Goal: Information Seeking & Learning: Learn about a topic

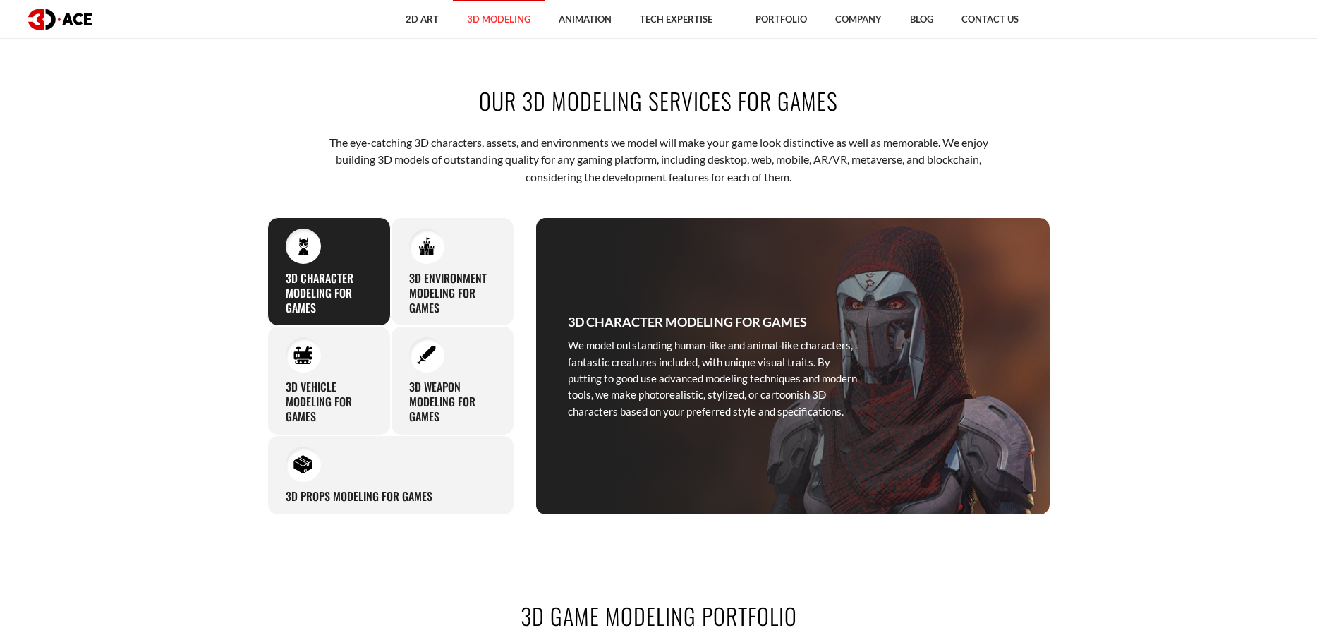
scroll to position [635, 0]
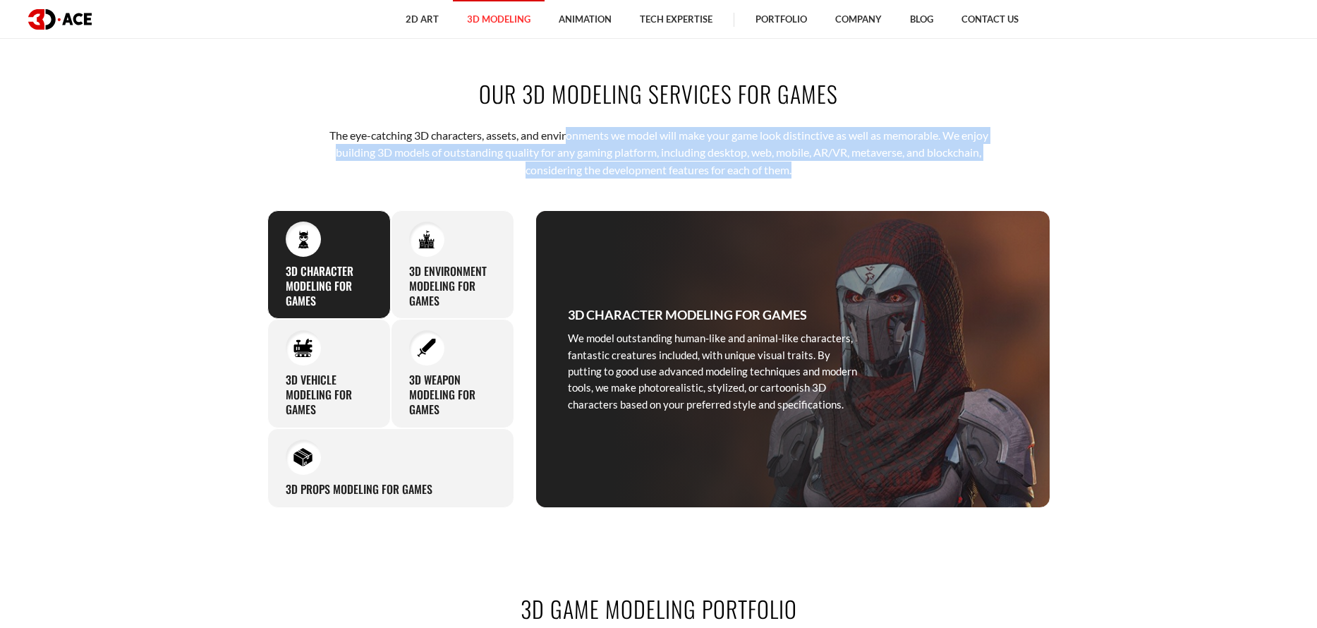
drag, startPoint x: 565, startPoint y: 140, endPoint x: 928, endPoint y: 178, distance: 365.2
click at [928, 178] on p "The eye-catching 3D characters, assets, and environments we model will make you…" at bounding box center [658, 152] width 695 height 51
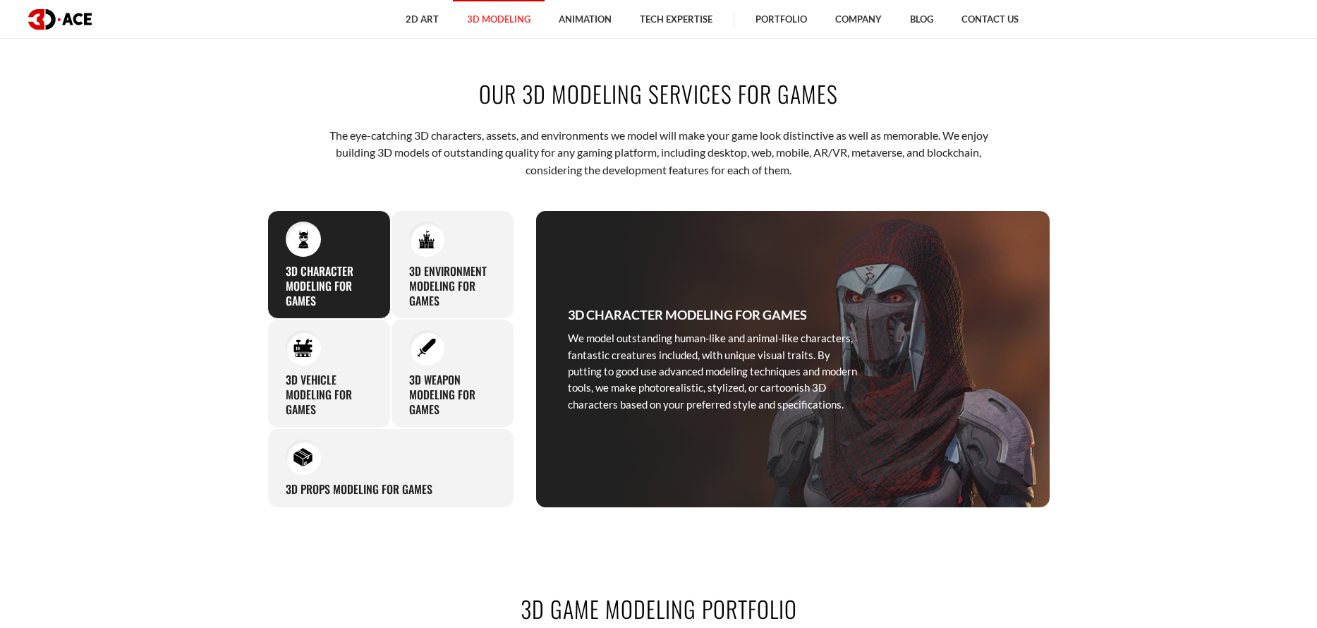
click at [887, 194] on div "OUR 3D MODELING SERVICES FOR GAMES The eye-catching 3D characters, assets, and …" at bounding box center [659, 292] width 804 height 515
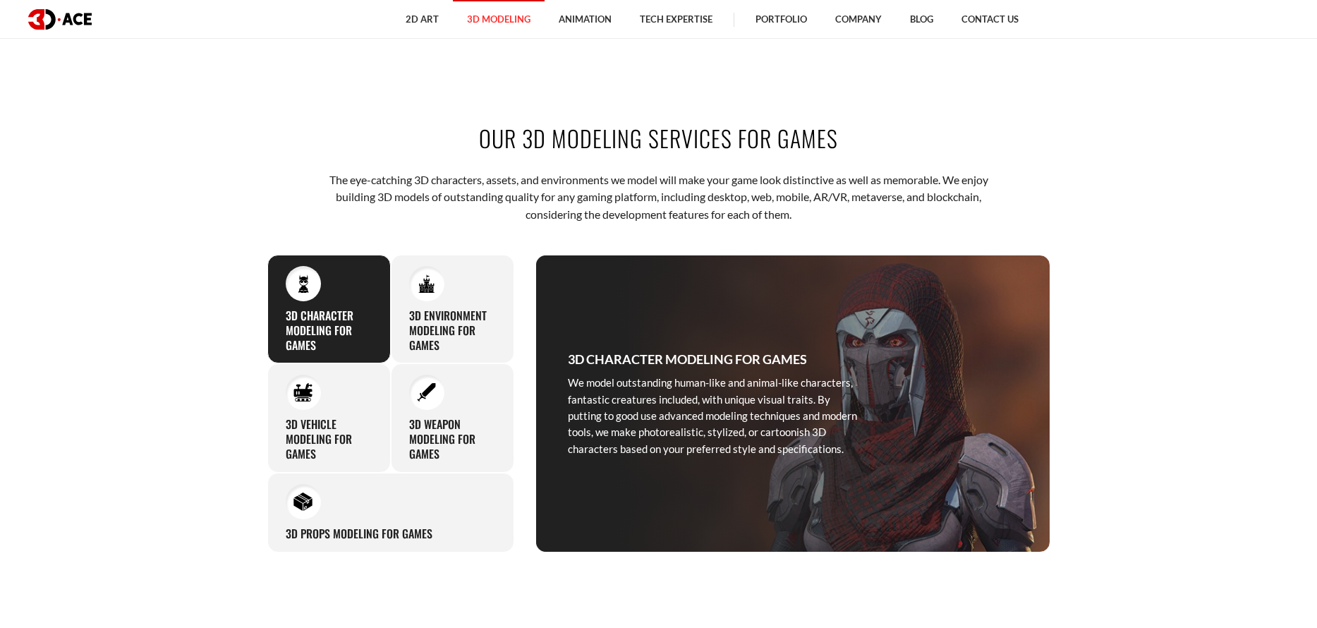
scroll to position [564, 0]
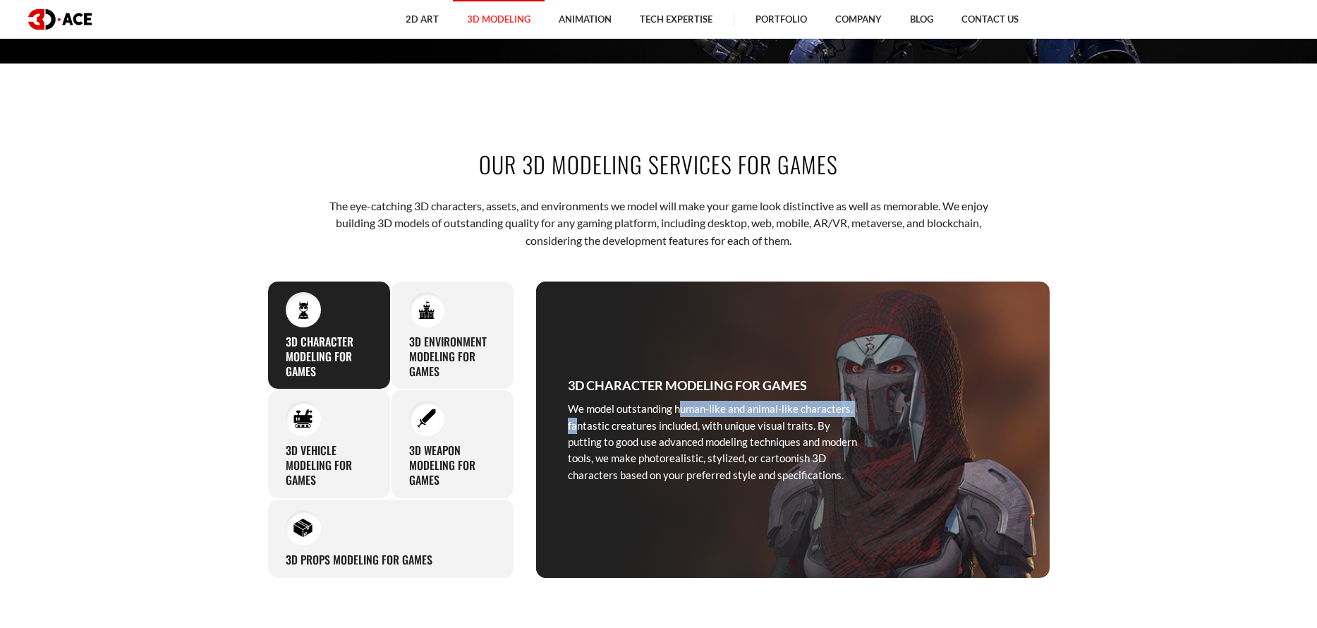
drag, startPoint x: 625, startPoint y: 403, endPoint x: 810, endPoint y: 415, distance: 185.9
click at [810, 415] on p "We model outstanding human-like and animal-like characters, fantastic creatures…" at bounding box center [712, 442] width 289 height 83
click at [736, 448] on p "We model outstanding human-like and animal-like characters, fantastic creatures…" at bounding box center [712, 442] width 289 height 83
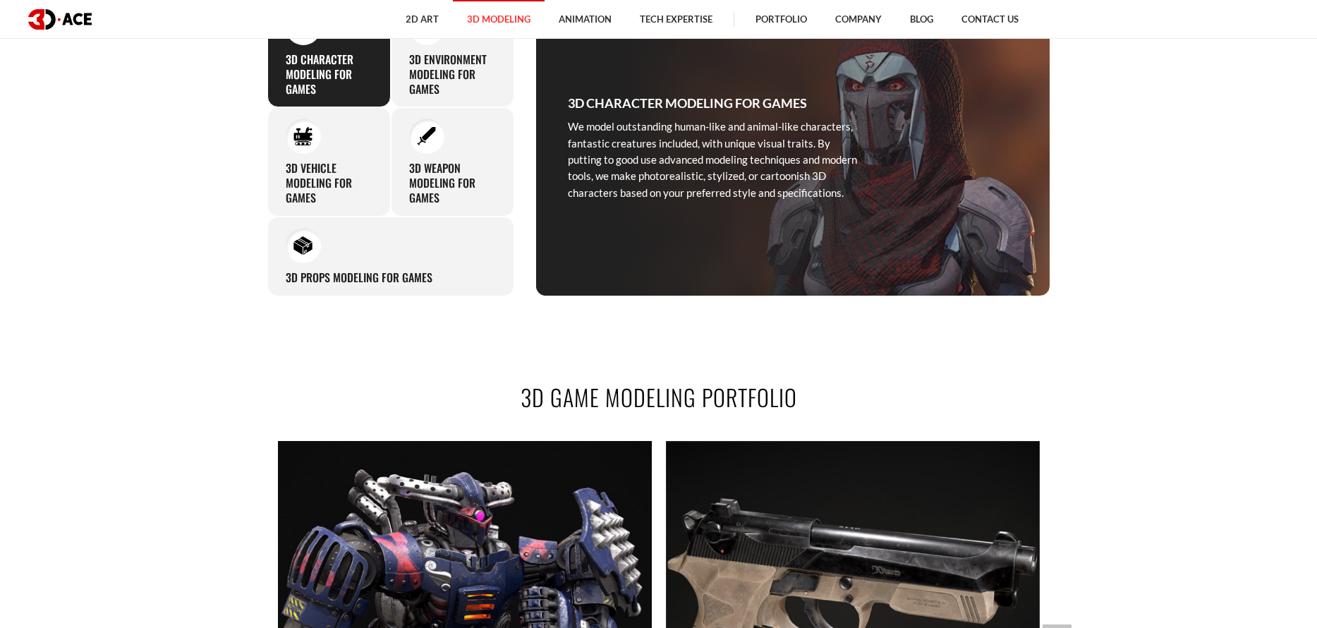
scroll to position [1129, 0]
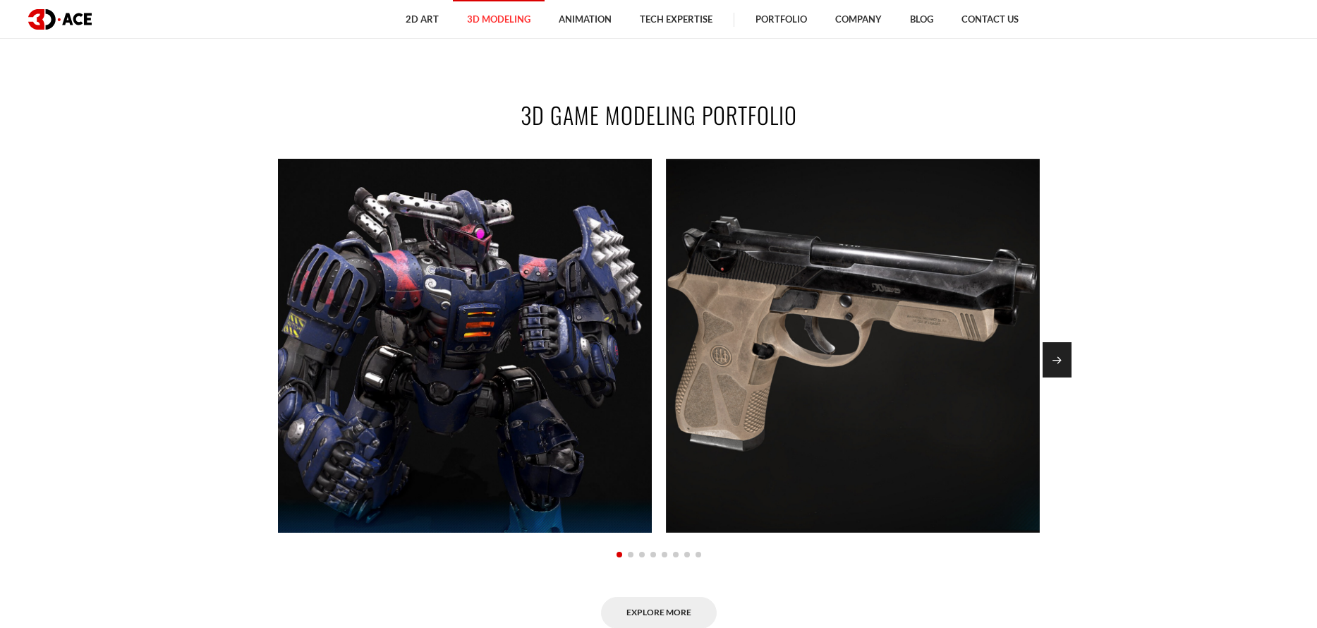
click at [1058, 358] on div "Next slide" at bounding box center [1056, 359] width 29 height 35
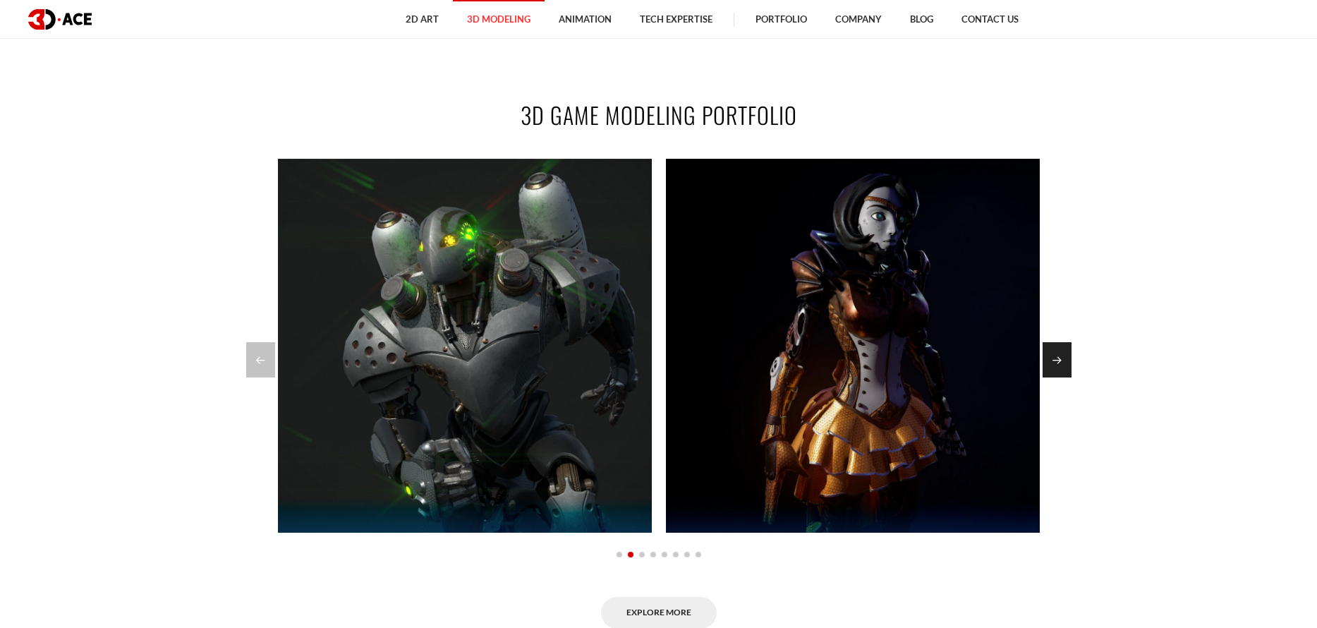
click at [1058, 358] on div "Next slide" at bounding box center [1056, 359] width 29 height 35
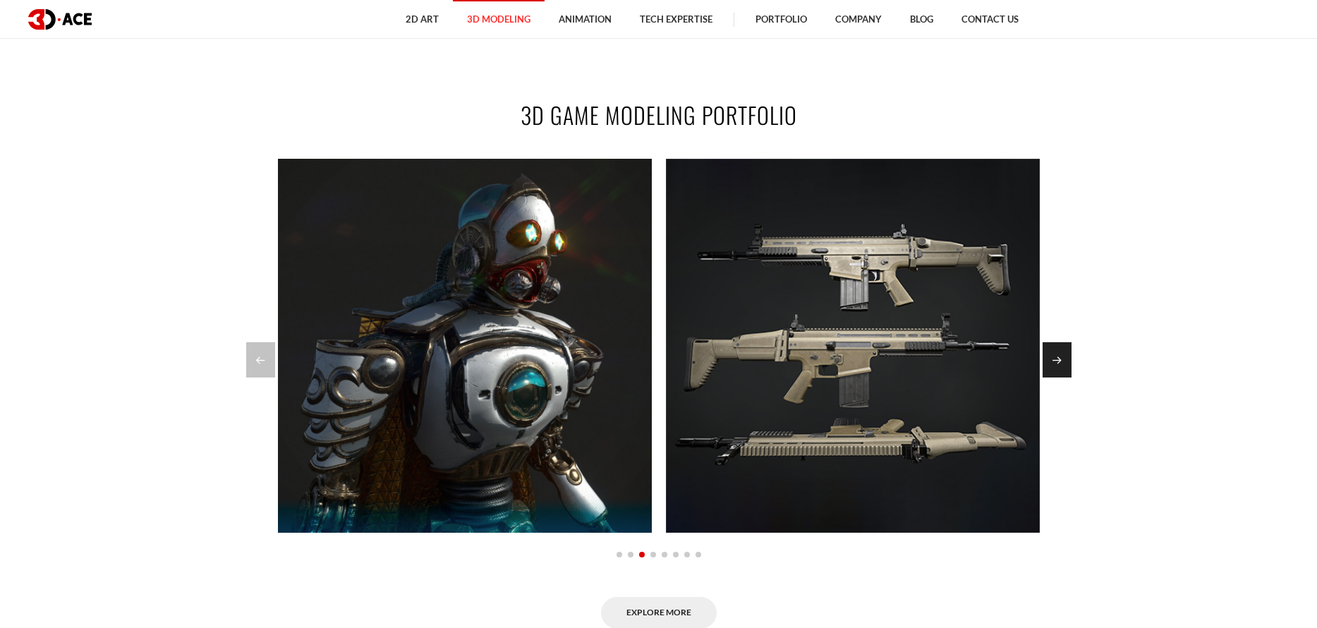
click at [1058, 358] on div "Next slide" at bounding box center [1056, 359] width 29 height 35
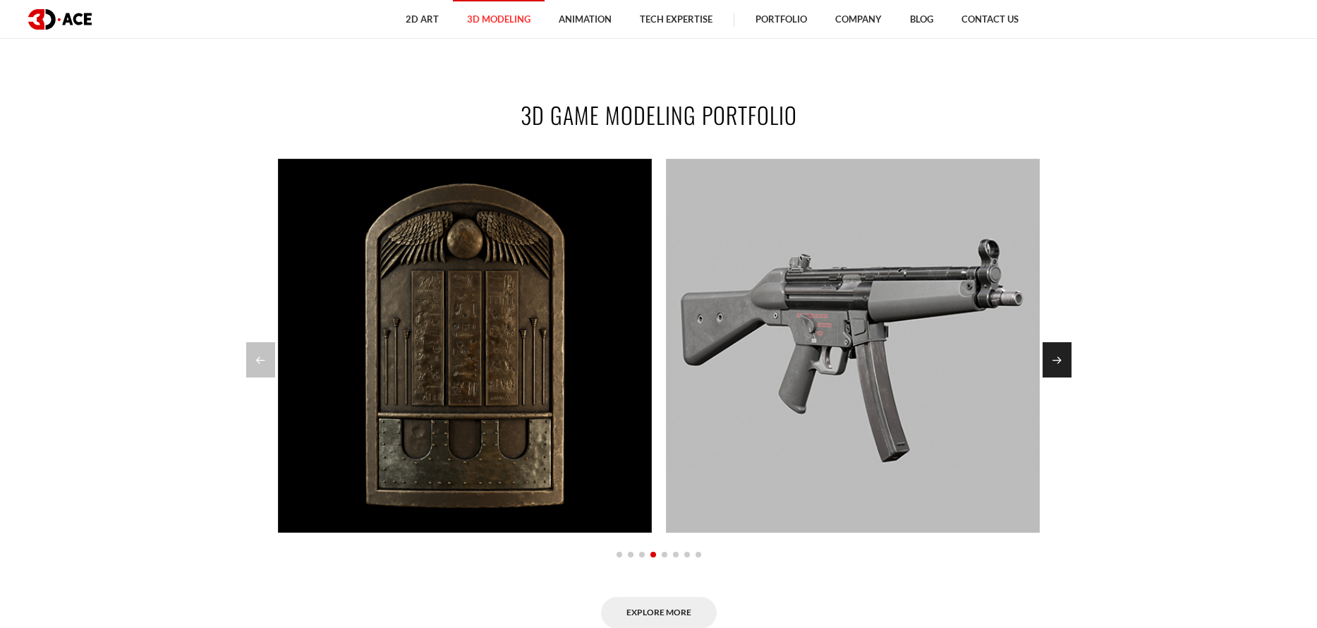
click at [1058, 358] on div "Next slide" at bounding box center [1056, 359] width 29 height 35
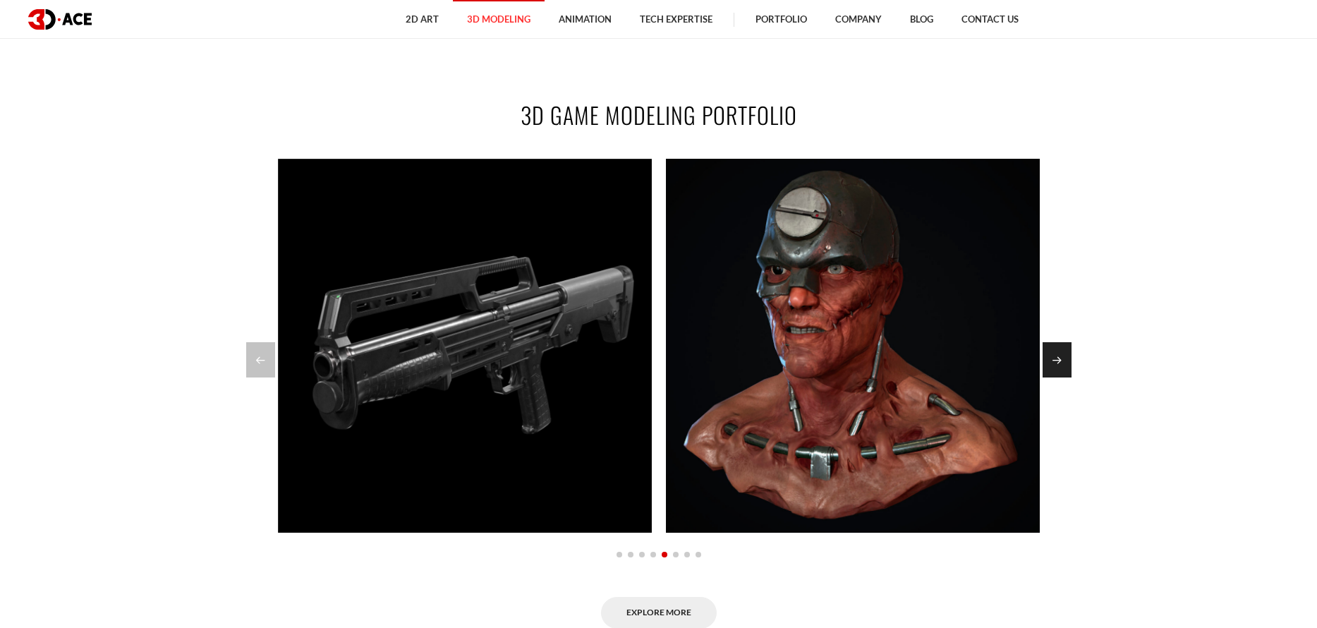
click at [1058, 358] on div "Next slide" at bounding box center [1056, 359] width 29 height 35
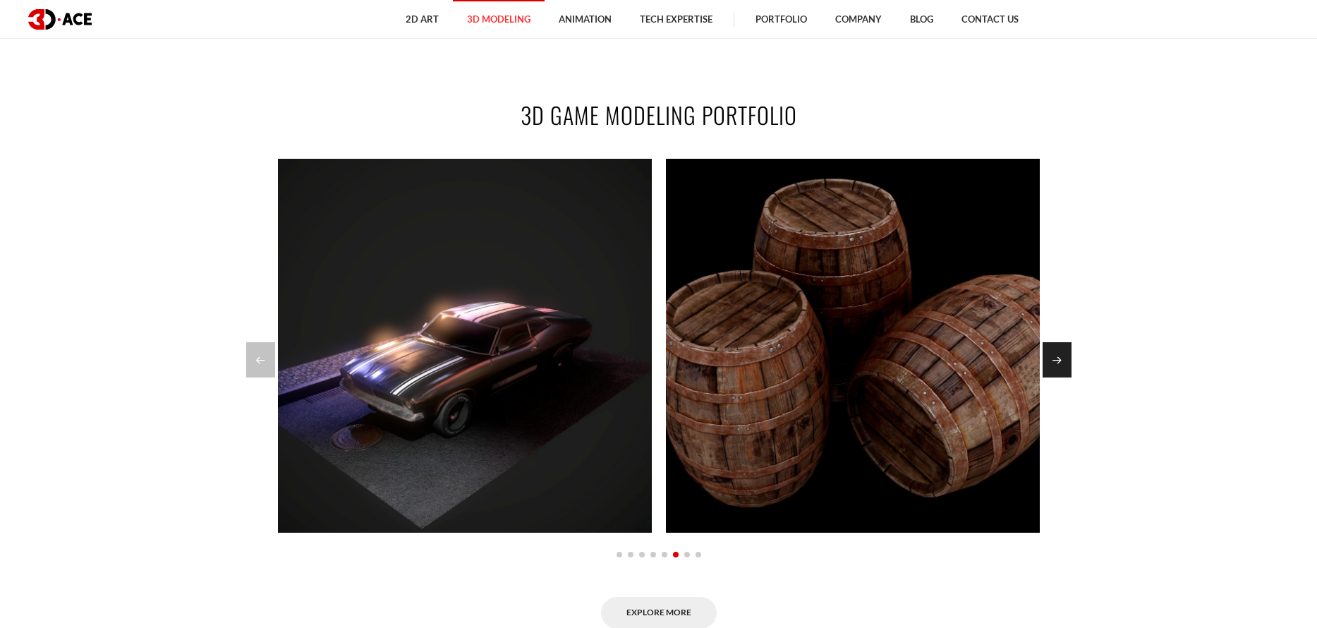
click at [1058, 358] on div "Next slide" at bounding box center [1056, 359] width 29 height 35
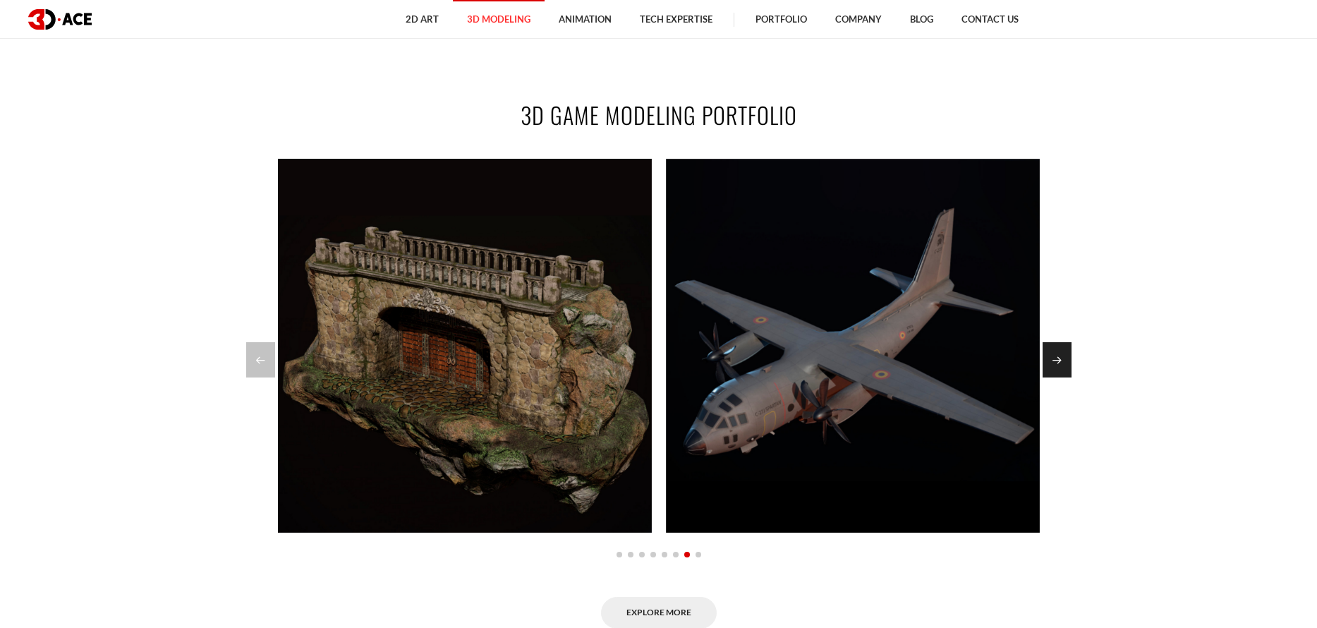
click at [1058, 358] on div "Next slide" at bounding box center [1056, 359] width 29 height 35
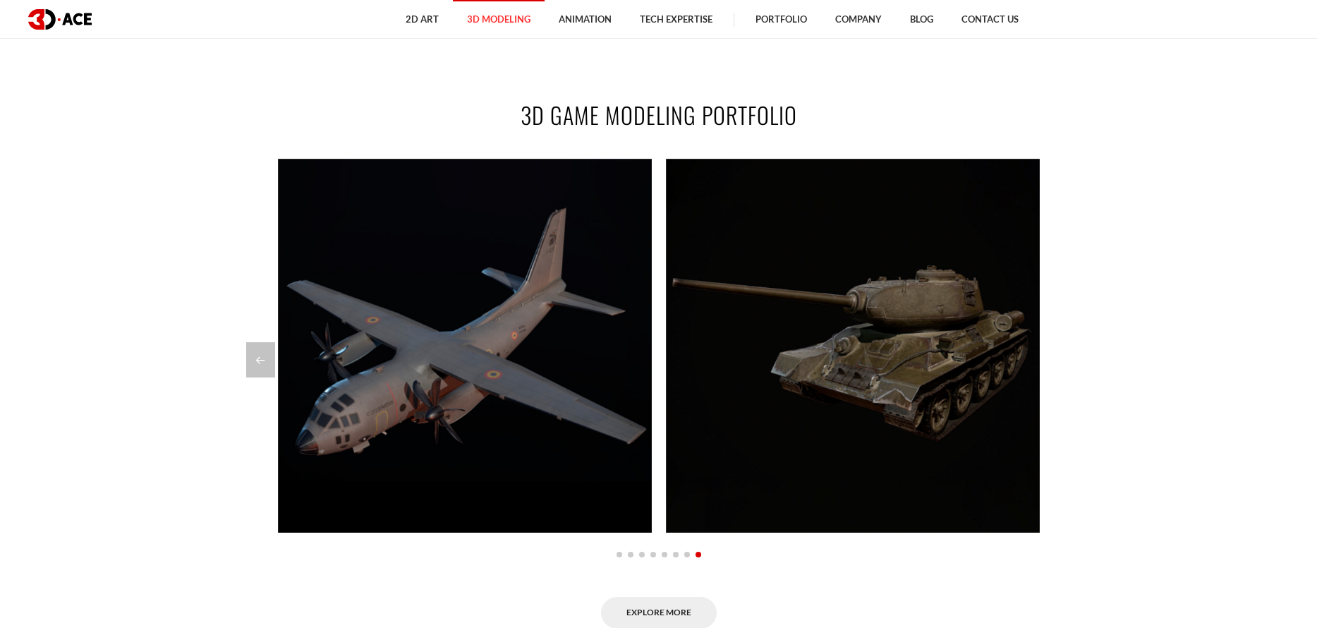
click at [1058, 358] on div at bounding box center [658, 359] width 825 height 35
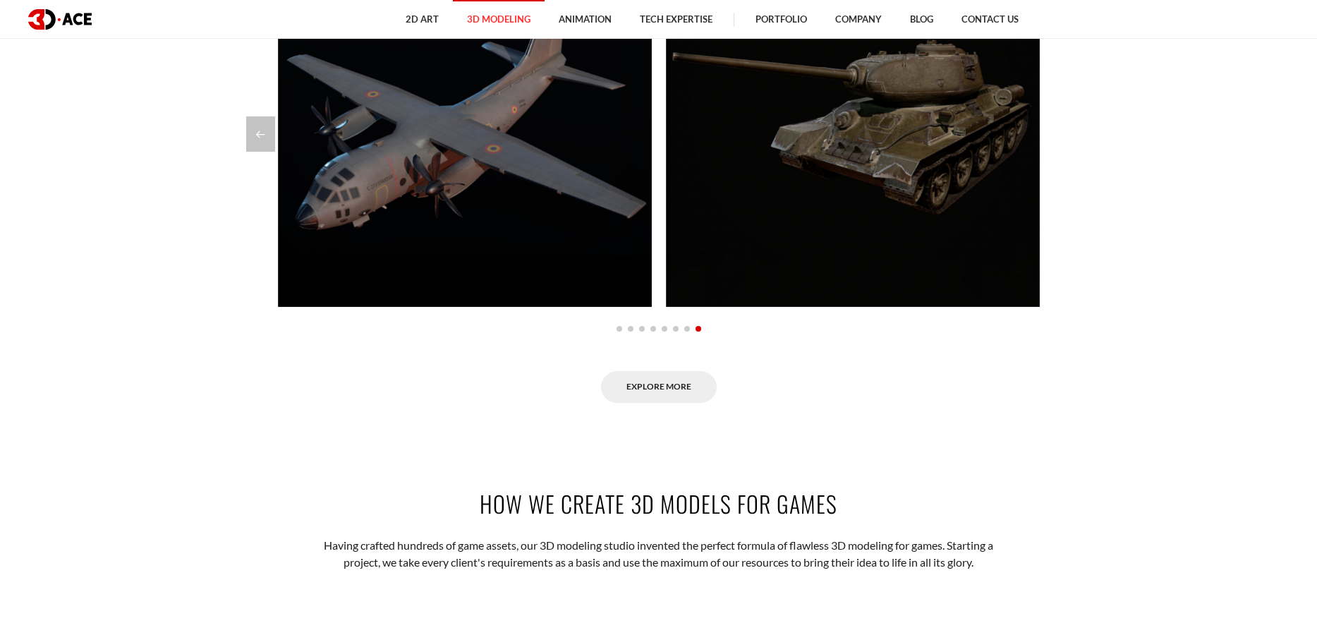
scroll to position [1552, 0]
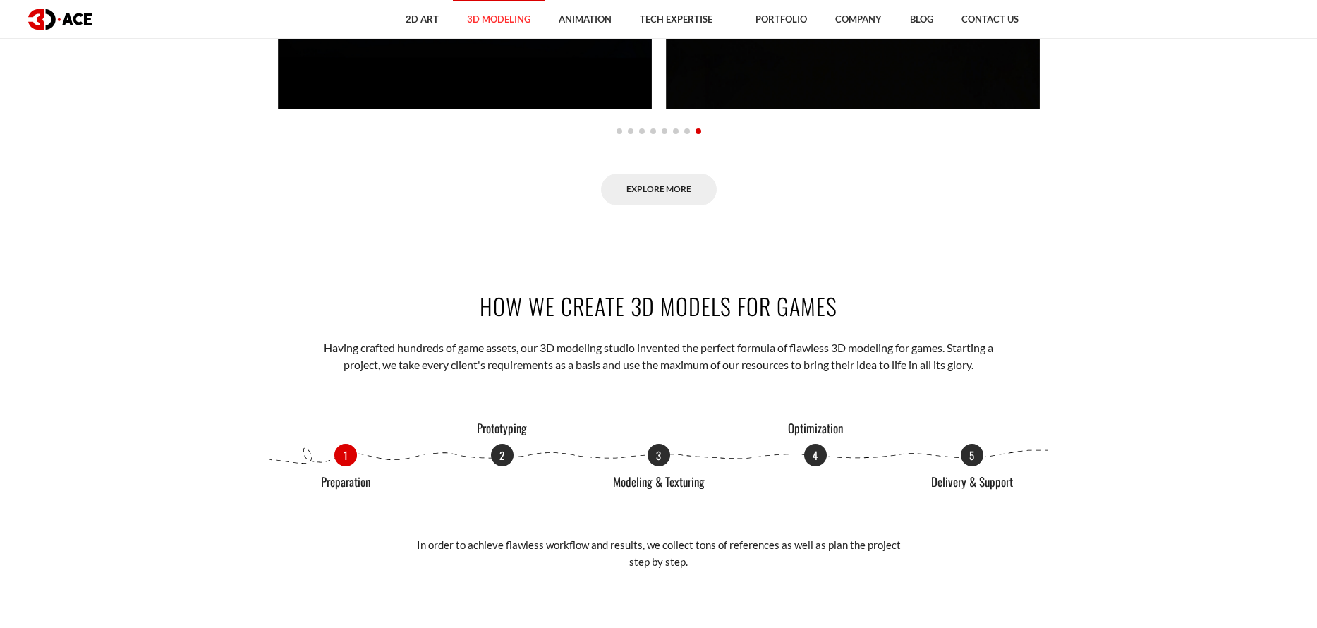
drag, startPoint x: 657, startPoint y: 303, endPoint x: 879, endPoint y: 304, distance: 221.5
click at [869, 304] on h2 "How We Create 3D Models for Games" at bounding box center [658, 306] width 783 height 32
click at [935, 310] on h2 "How We Create 3D Models for Games" at bounding box center [658, 306] width 783 height 32
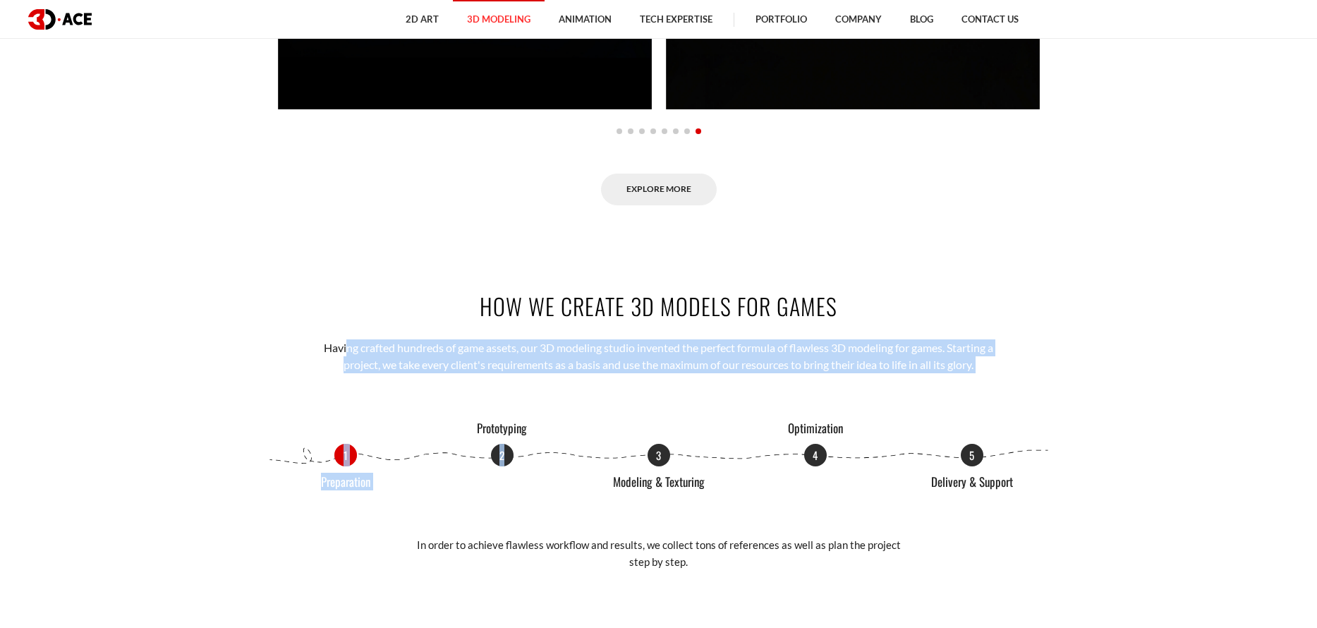
drag, startPoint x: 342, startPoint y: 342, endPoint x: 573, endPoint y: 386, distance: 234.7
click at [573, 386] on div "How We Create 3D Models for Games Having crafted hundreds of game assets, our 3…" at bounding box center [659, 439] width 804 height 382
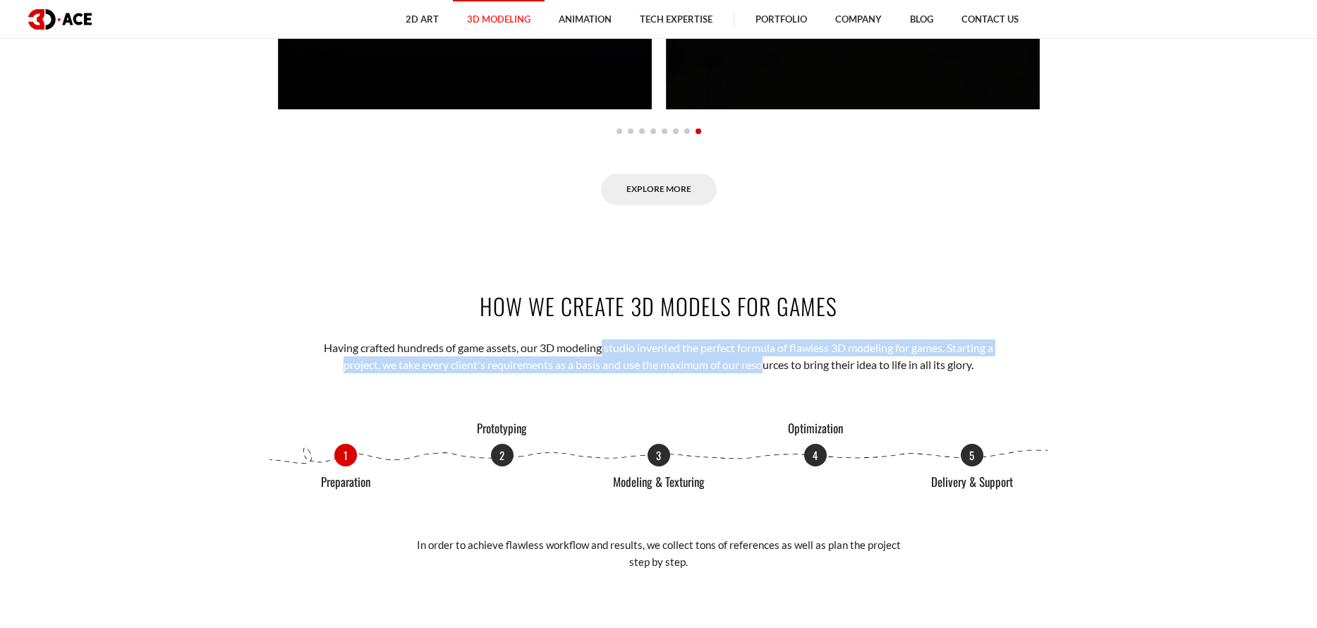
drag, startPoint x: 601, startPoint y: 346, endPoint x: 762, endPoint y: 360, distance: 162.1
click at [762, 360] on p "Having crafted hundreds of game assets, our 3D modeling studio invented the per…" at bounding box center [658, 356] width 695 height 35
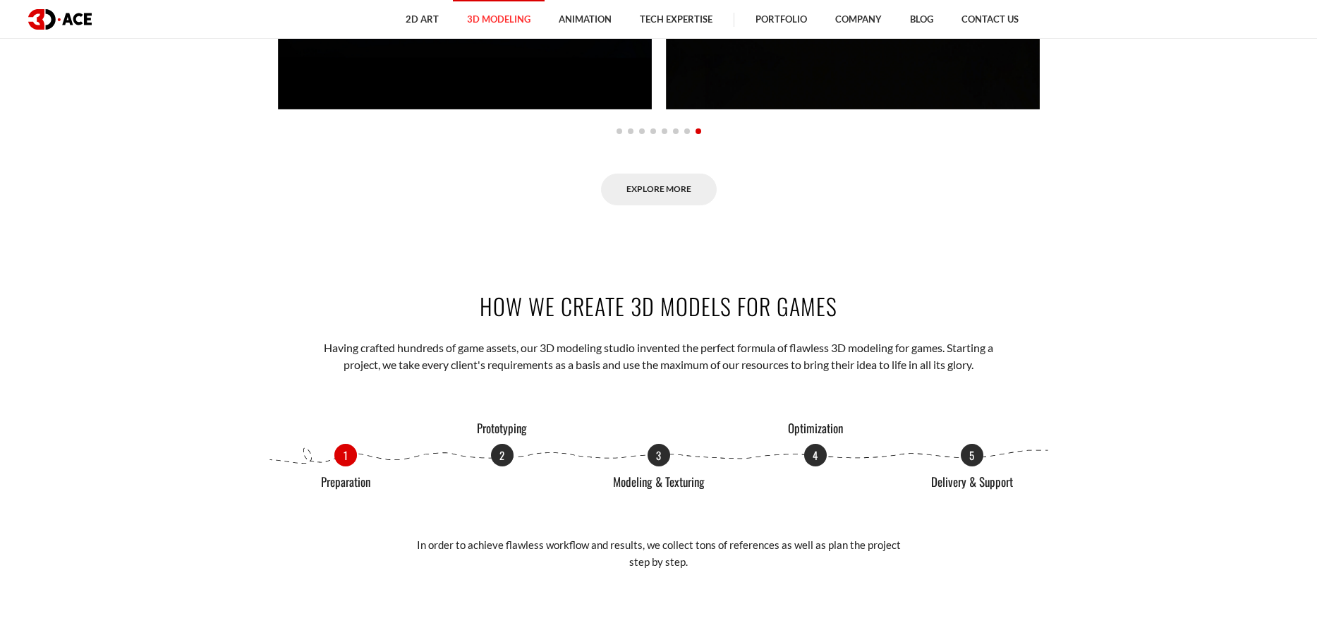
click at [755, 394] on div "How We Create 3D Models for Games Having crafted hundreds of game assets, our 3…" at bounding box center [659, 439] width 804 height 382
click at [500, 457] on p "2" at bounding box center [502, 453] width 23 height 23
click at [327, 454] on div "1 Preparation 2 Prototyping 3 Modeling & Texturing 4 Optimization 5 Delivery & …" at bounding box center [658, 455] width 783 height 23
click at [358, 452] on div "1 Preparation 2 Prototyping 3 Modeling & Texturing 4 Optimization 5 Delivery & …" at bounding box center [658, 455] width 783 height 23
click at [353, 455] on p "1" at bounding box center [345, 453] width 23 height 23
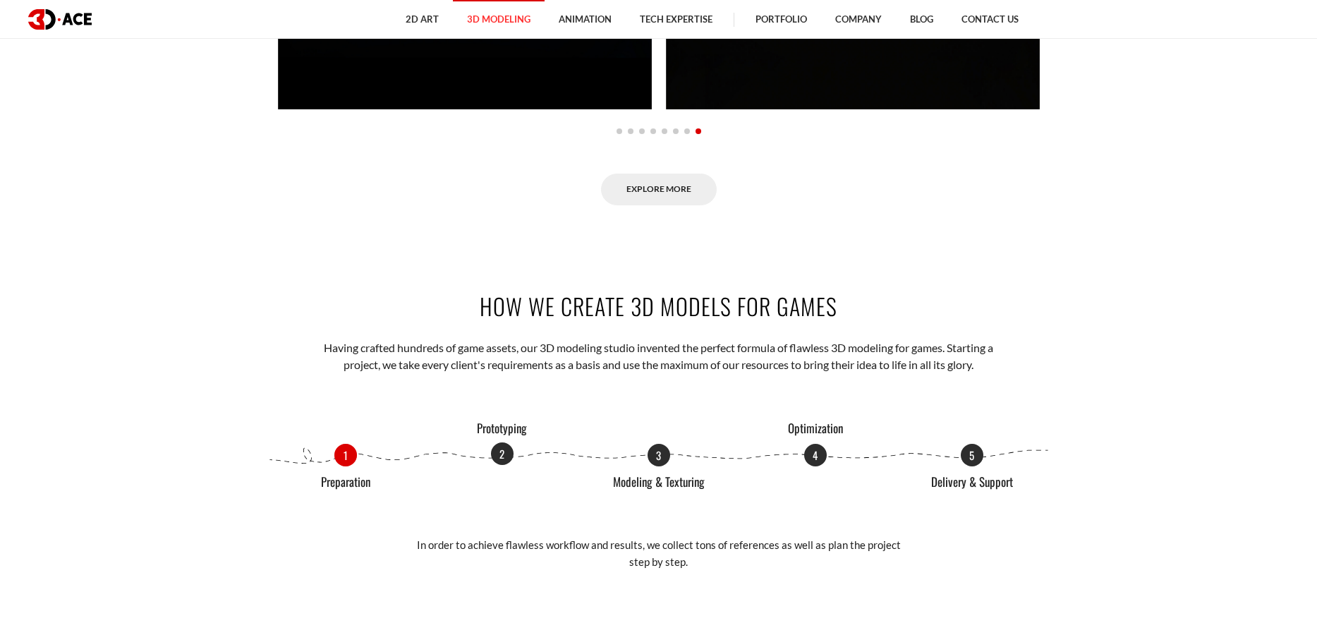
click at [494, 454] on p "2" at bounding box center [502, 453] width 23 height 23
click at [657, 455] on p "3" at bounding box center [658, 453] width 23 height 23
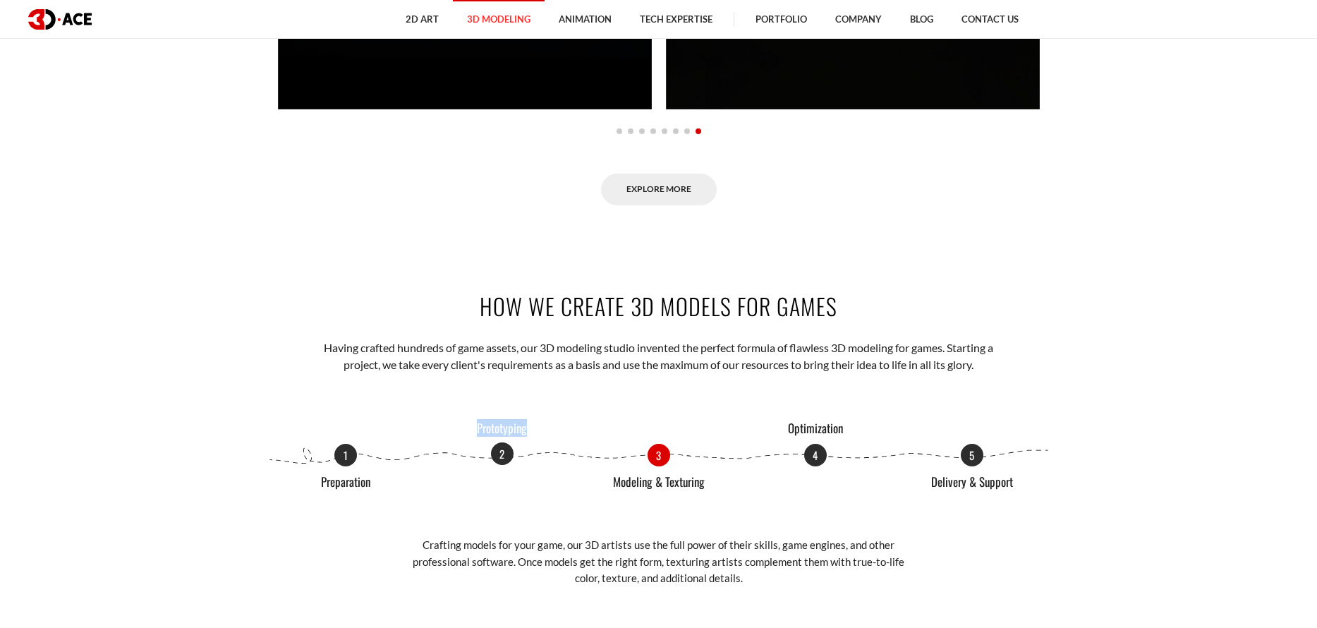
drag, startPoint x: 469, startPoint y: 425, endPoint x: 534, endPoint y: 430, distance: 65.1
click at [534, 430] on p "Prototyping" at bounding box center [502, 428] width 106 height 13
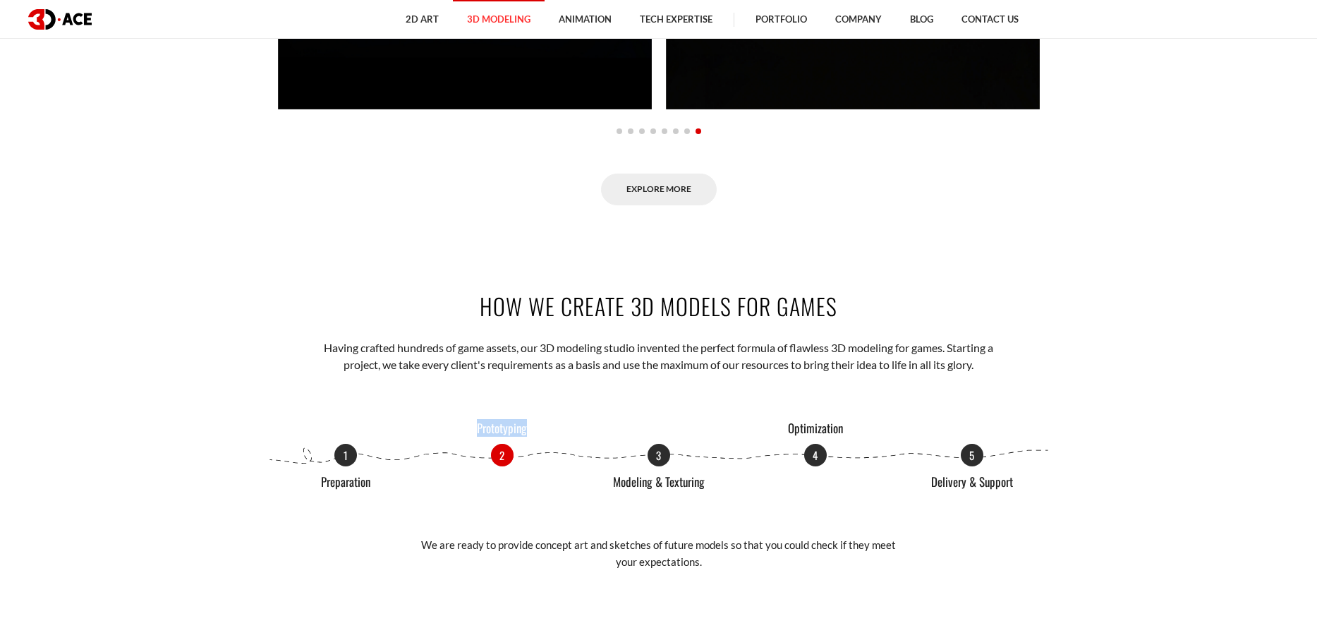
copy p "Prototyping"
click at [664, 466] on div "1 Preparation 2 Prototyping 3 Modeling & Texturing 4 Optimization 5 Delivery & …" at bounding box center [658, 455] width 783 height 23
click at [664, 458] on p "3" at bounding box center [658, 453] width 23 height 23
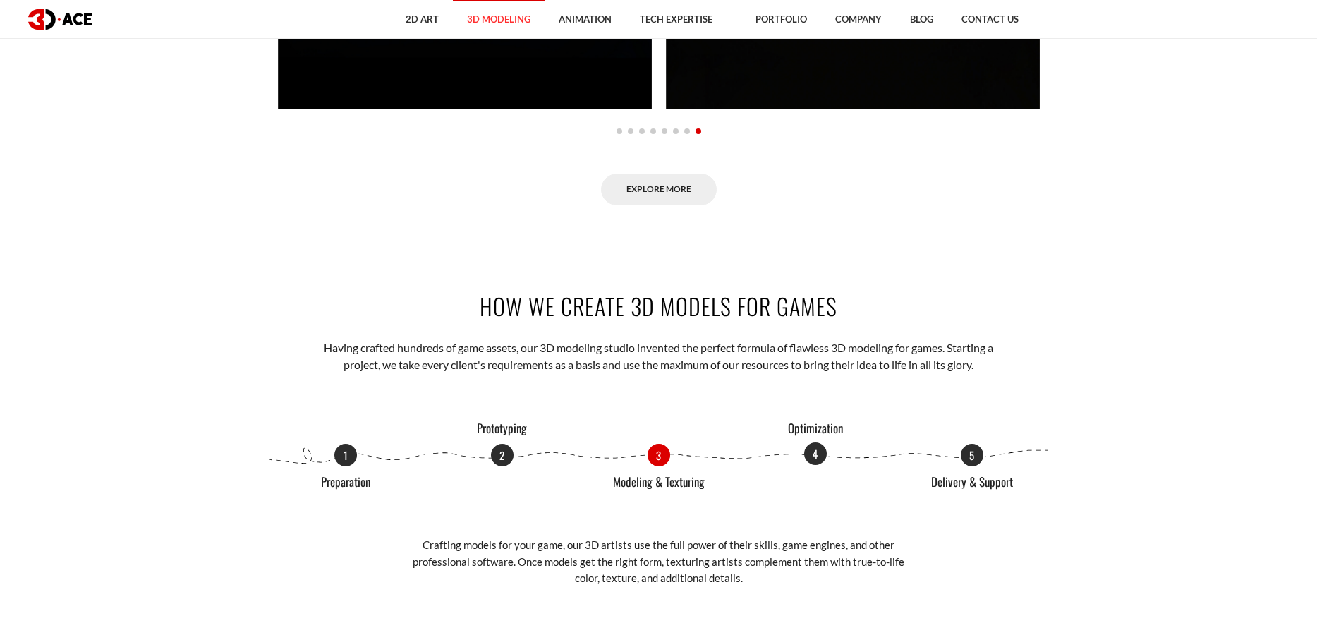
click at [817, 456] on p "4" at bounding box center [815, 453] width 23 height 23
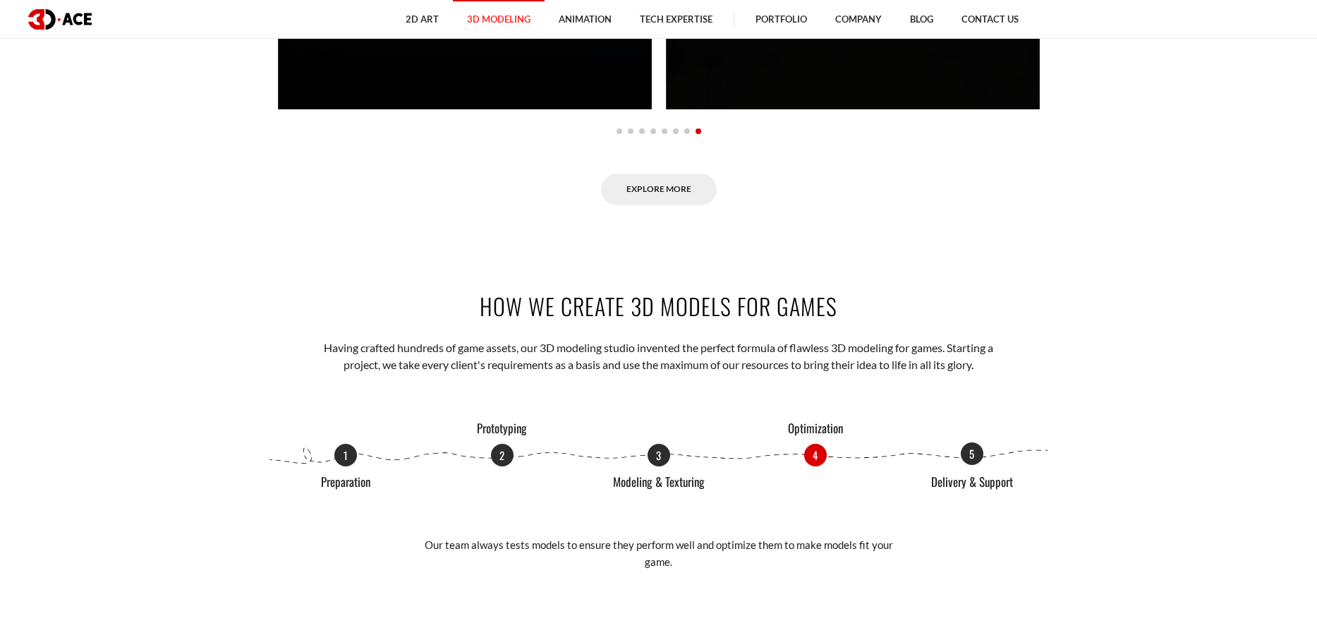
click at [970, 455] on p "5" at bounding box center [972, 453] width 23 height 23
click at [727, 542] on p "We assist you according to your needs. So, we can cover only 3D modeling or fin…" at bounding box center [677, 553] width 494 height 33
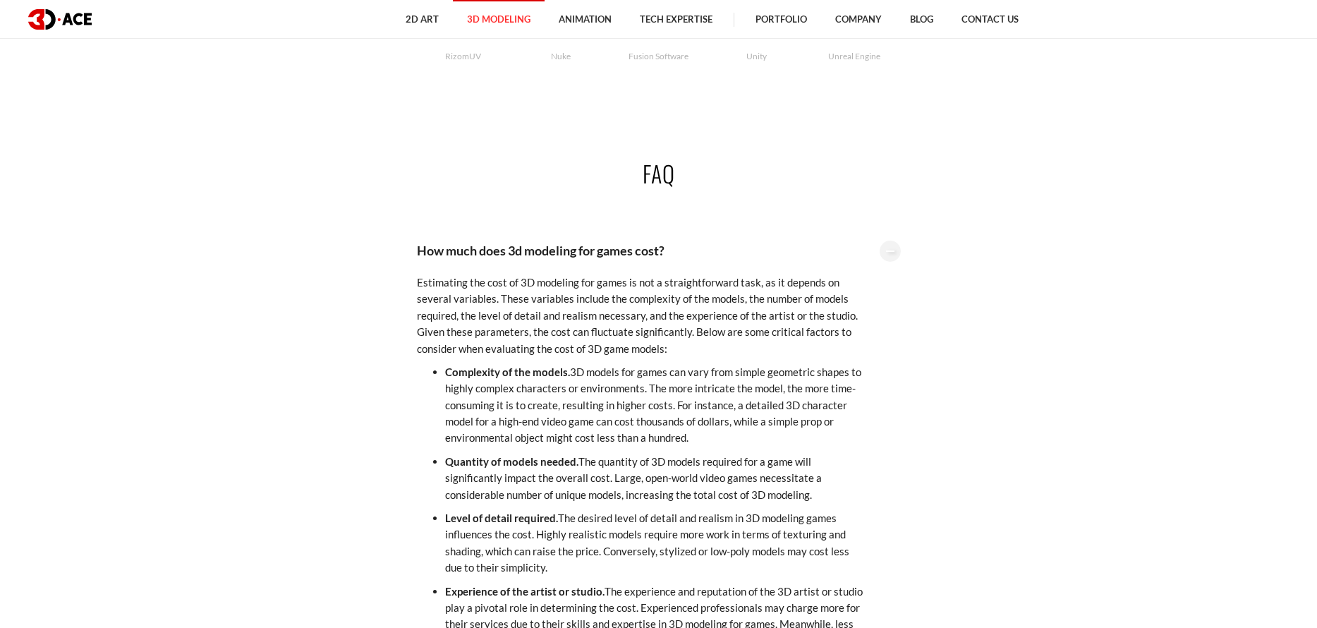
scroll to position [3315, 0]
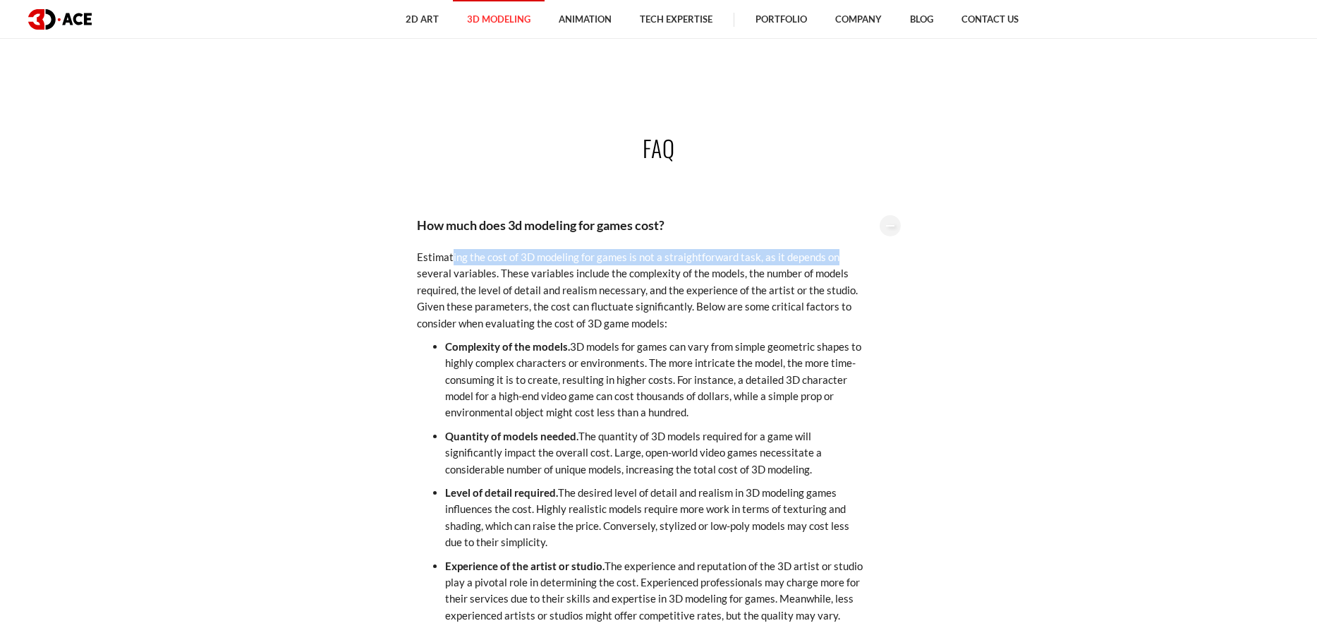
drag, startPoint x: 514, startPoint y: 258, endPoint x: 851, endPoint y: 262, distance: 337.2
click at [851, 262] on p "Estimating the cost of 3D modeling for games is not a straightforward task, as …" at bounding box center [641, 290] width 449 height 83
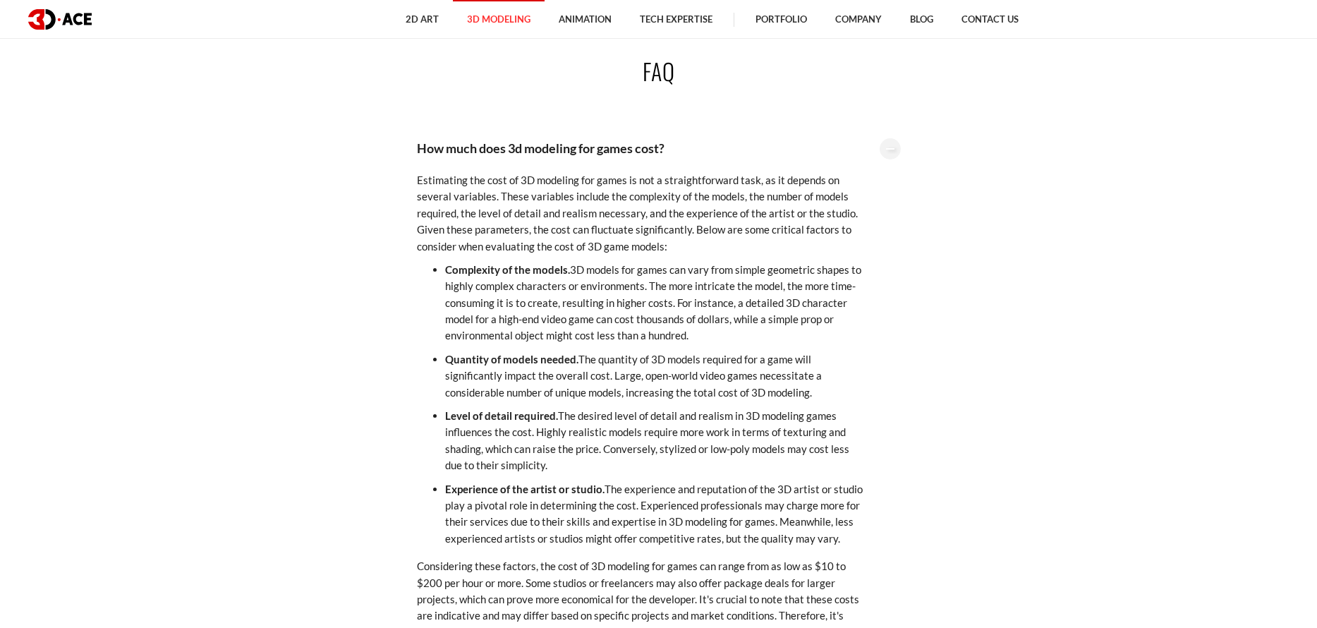
scroll to position [3597, 0]
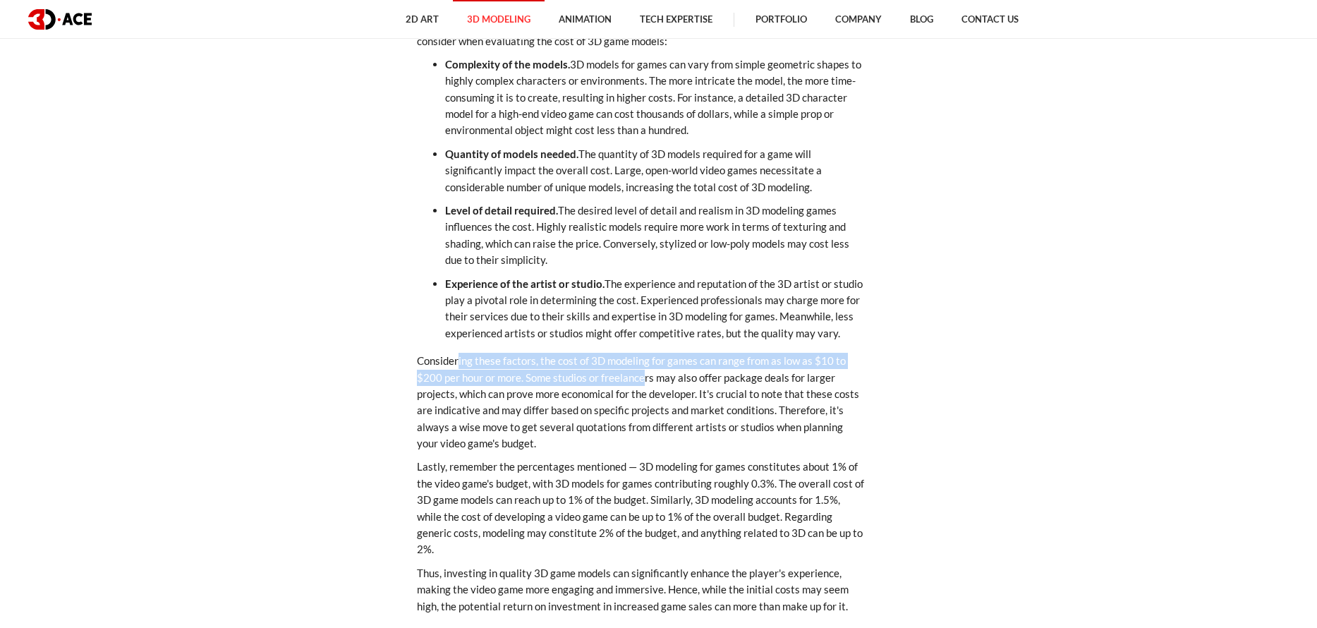
drag, startPoint x: 460, startPoint y: 365, endPoint x: 643, endPoint y: 371, distance: 182.8
click at [643, 371] on p "Considering these factors, the cost of 3D modeling for games can range from as …" at bounding box center [641, 402] width 449 height 99
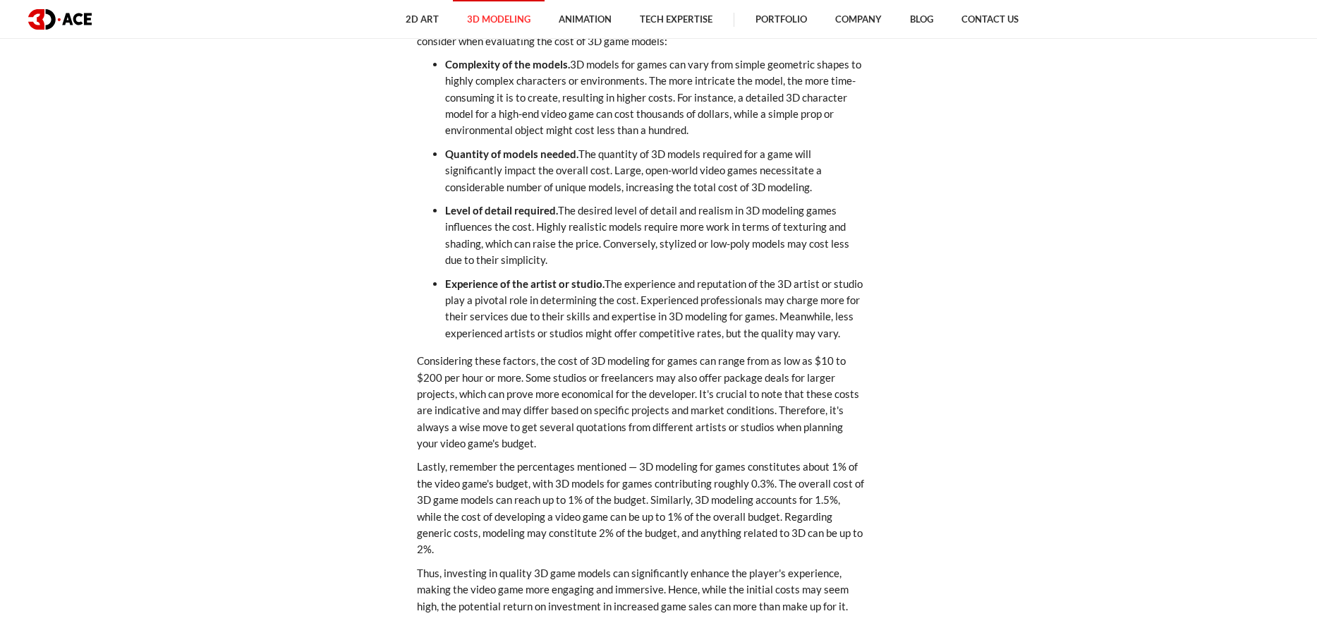
click at [647, 409] on p "Considering these factors, the cost of 3D modeling for games can range from as …" at bounding box center [641, 402] width 449 height 99
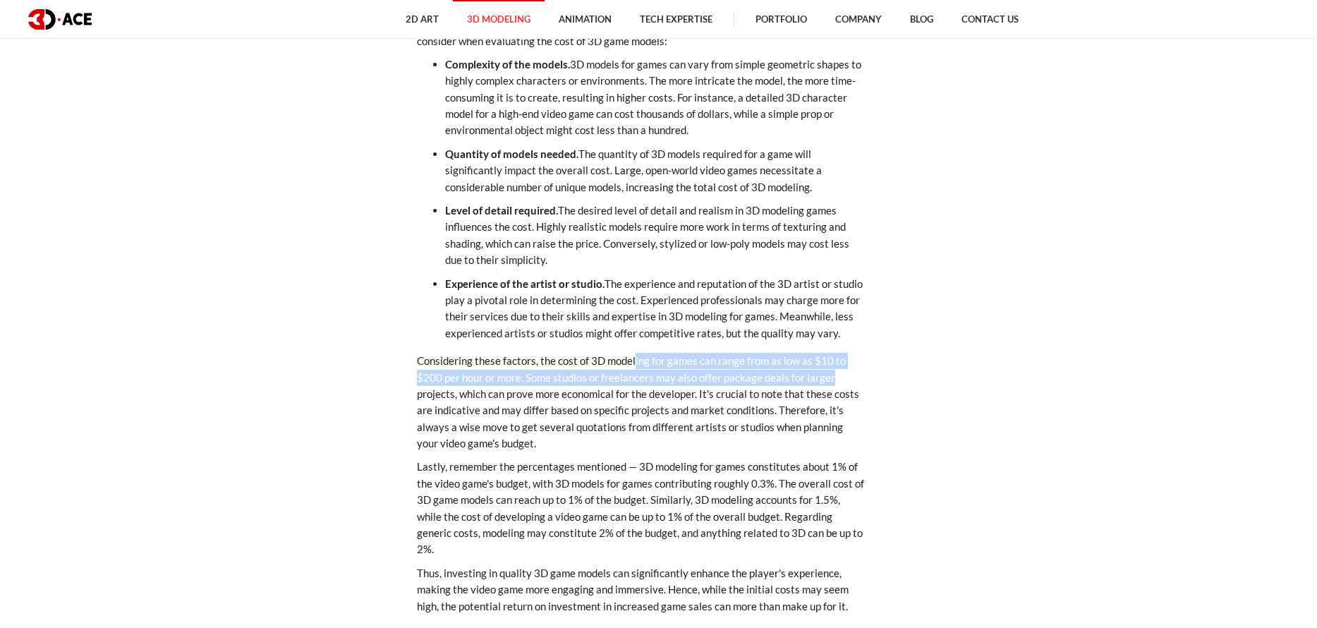
drag, startPoint x: 636, startPoint y: 360, endPoint x: 889, endPoint y: 406, distance: 257.2
click at [880, 392] on div "How much does 3d modeling for games cost? Estimating the cost of 3D modeling fo…" at bounding box center [659, 276] width 508 height 727
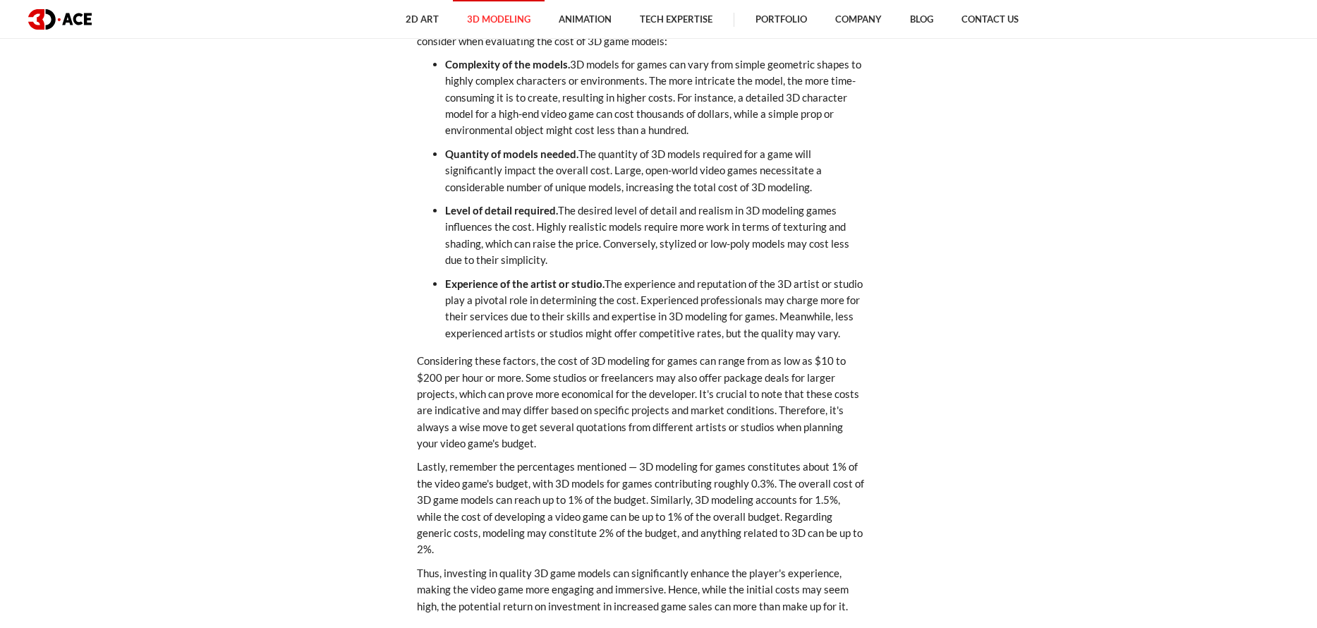
click at [925, 436] on div "How much does 3d modeling for games cost? Estimating the cost of 3D modeling fo…" at bounding box center [659, 364] width 804 height 903
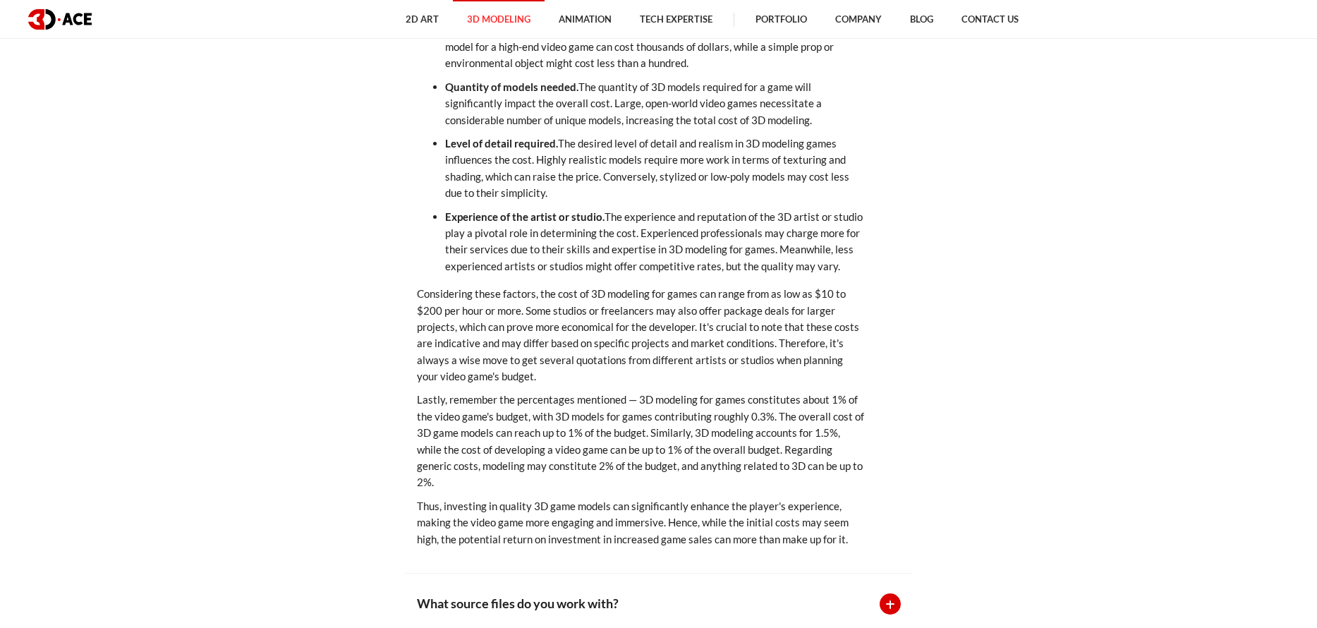
scroll to position [3668, 0]
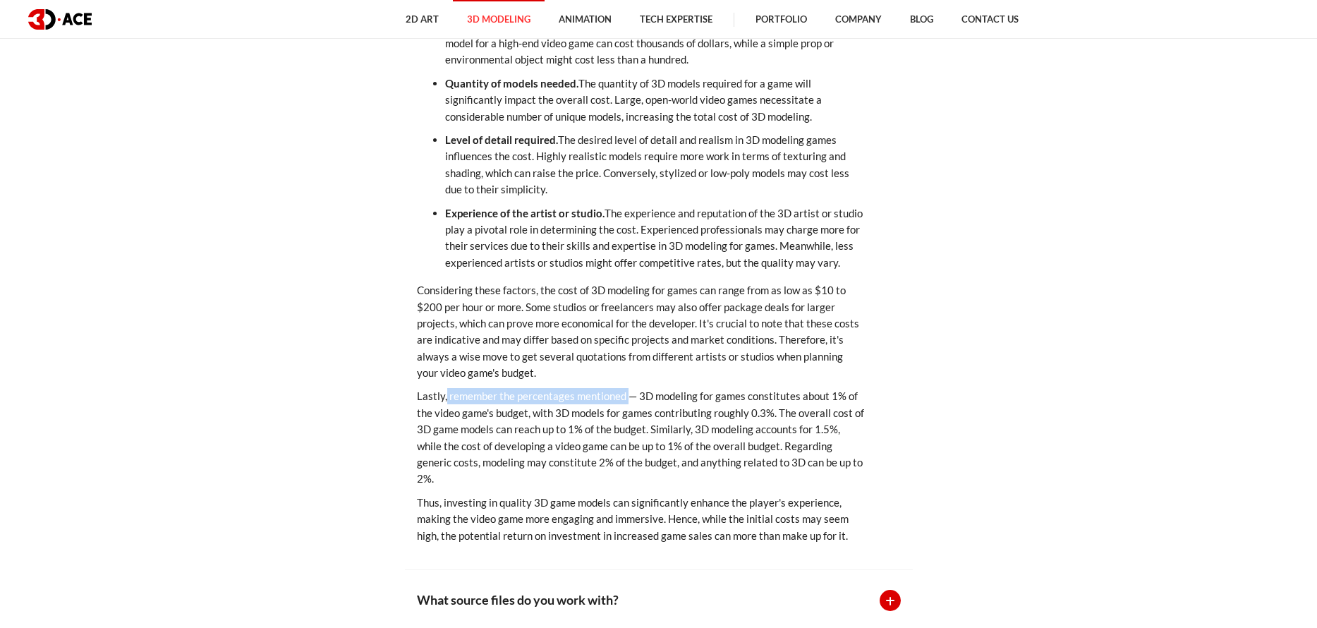
drag, startPoint x: 446, startPoint y: 399, endPoint x: 626, endPoint y: 403, distance: 179.9
click at [626, 403] on p "Lastly, remember the percentages mentioned — 3D modeling for games constitutes …" at bounding box center [641, 437] width 449 height 99
click at [634, 445] on p "Lastly, remember the percentages mentioned — 3D modeling for games constitutes …" at bounding box center [641, 437] width 449 height 99
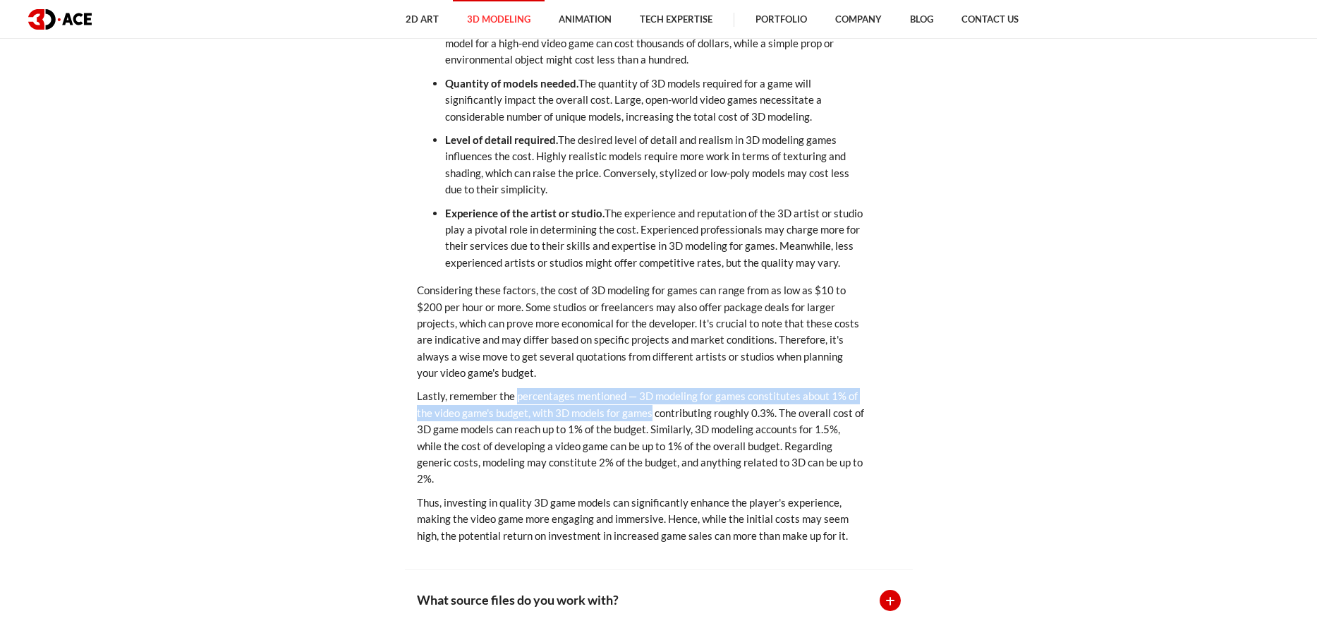
drag, startPoint x: 517, startPoint y: 394, endPoint x: 651, endPoint y: 413, distance: 135.5
click at [651, 413] on p "Lastly, remember the percentages mentioned — 3D modeling for games constitutes …" at bounding box center [641, 437] width 449 height 99
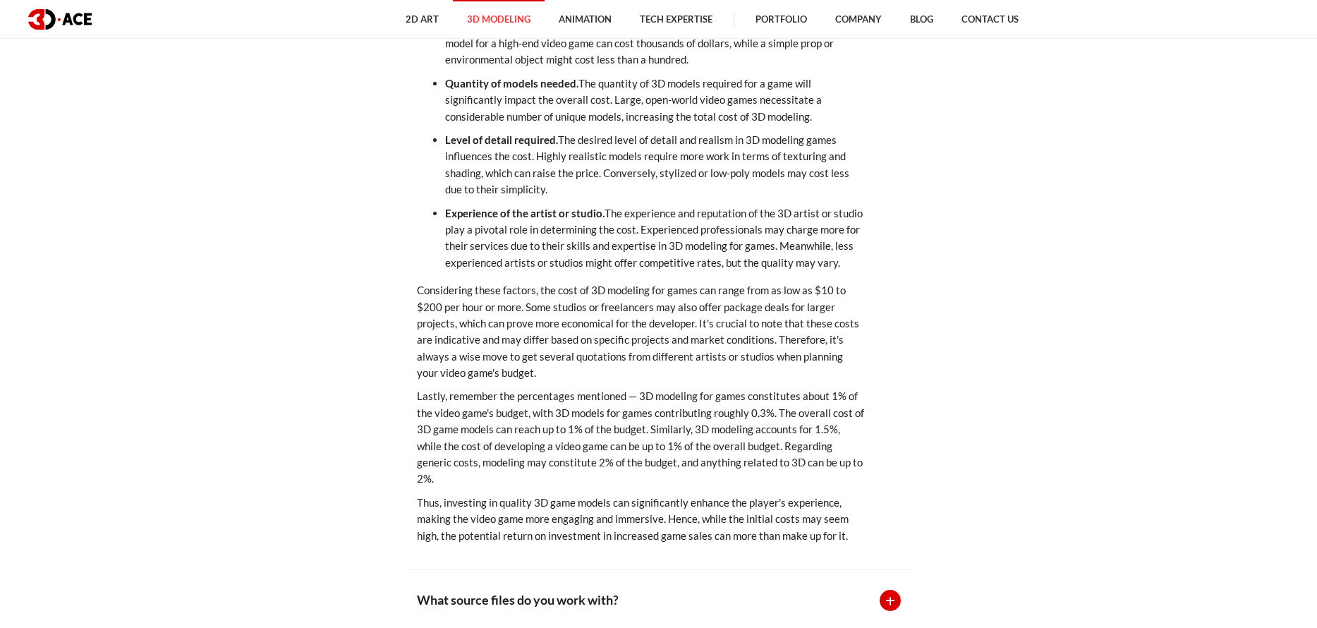
click at [641, 463] on p "Lastly, remember the percentages mentioned — 3D modeling for games constitutes …" at bounding box center [641, 437] width 449 height 99
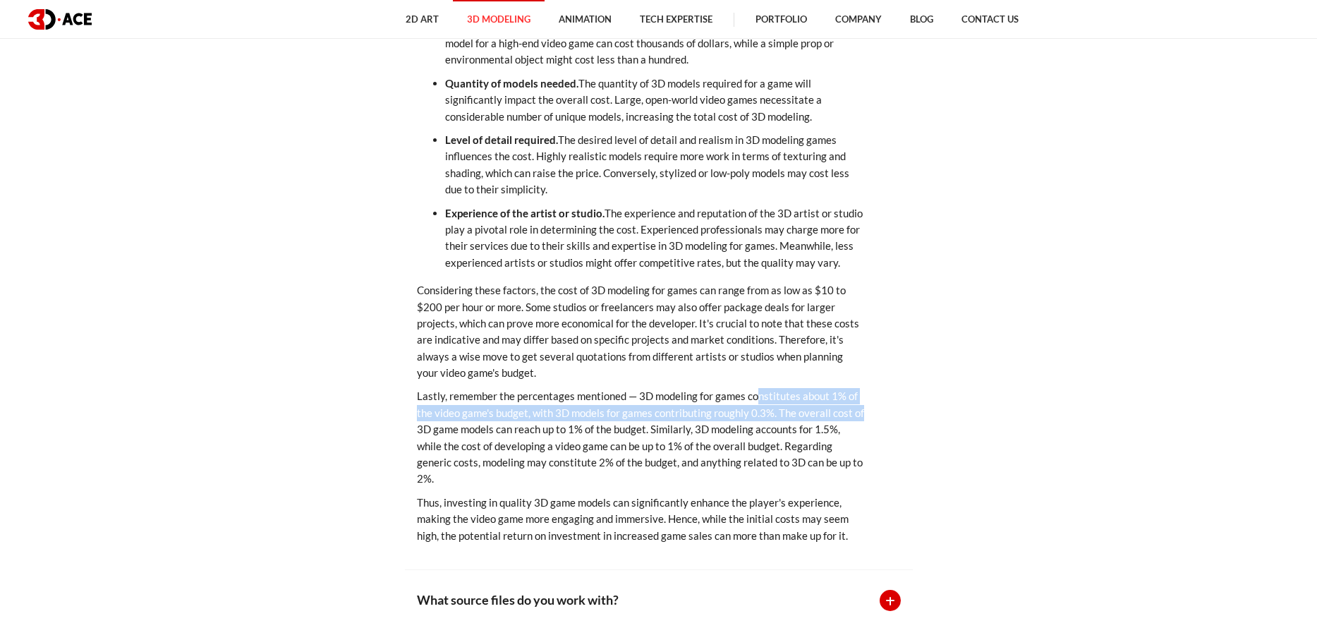
drag, startPoint x: 799, startPoint y: 404, endPoint x: 866, endPoint y: 408, distance: 67.1
click at [866, 408] on div "How much does 3d modeling for games cost? Estimating the cost of 3D modeling fo…" at bounding box center [659, 206] width 508 height 727
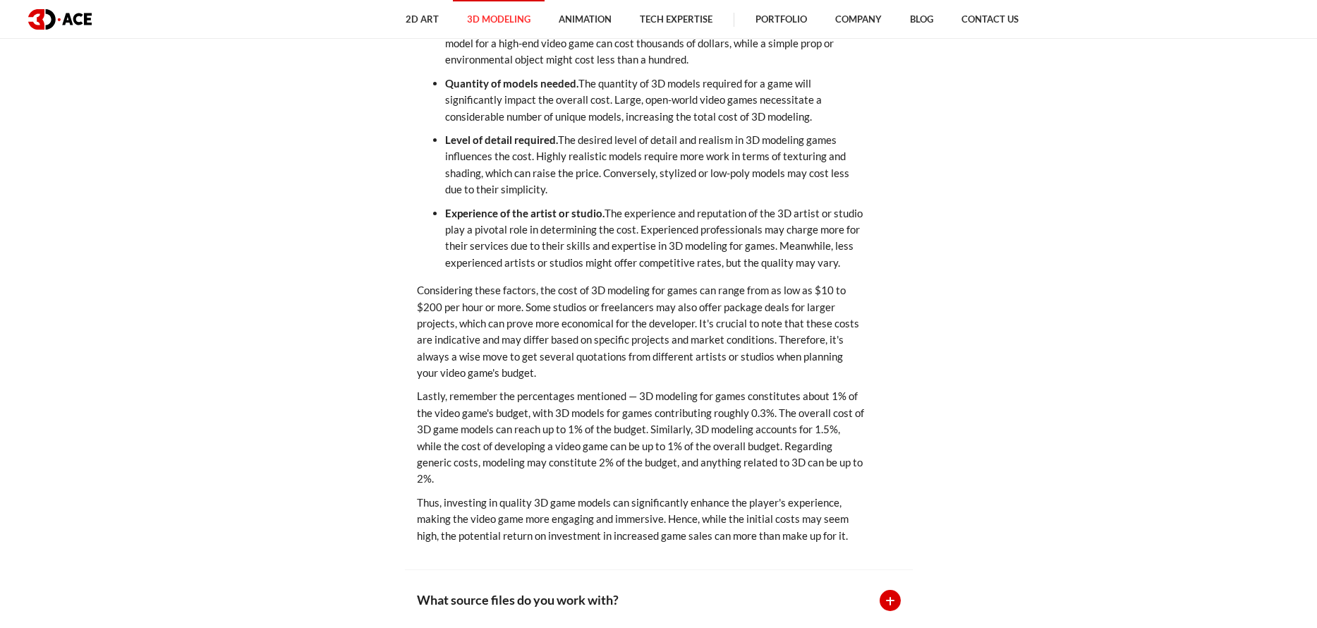
click at [865, 445] on div "How much does 3d modeling for games cost? Estimating the cost of 3D modeling fo…" at bounding box center [659, 206] width 508 height 727
drag, startPoint x: 585, startPoint y: 410, endPoint x: 640, endPoint y: 408, distance: 55.8
click at [640, 408] on p "Lastly, remember the percentages mentioned — 3D modeling for games constitutes …" at bounding box center [641, 437] width 449 height 99
click at [634, 444] on p "Lastly, remember the percentages mentioned — 3D modeling for games constitutes …" at bounding box center [641, 437] width 449 height 99
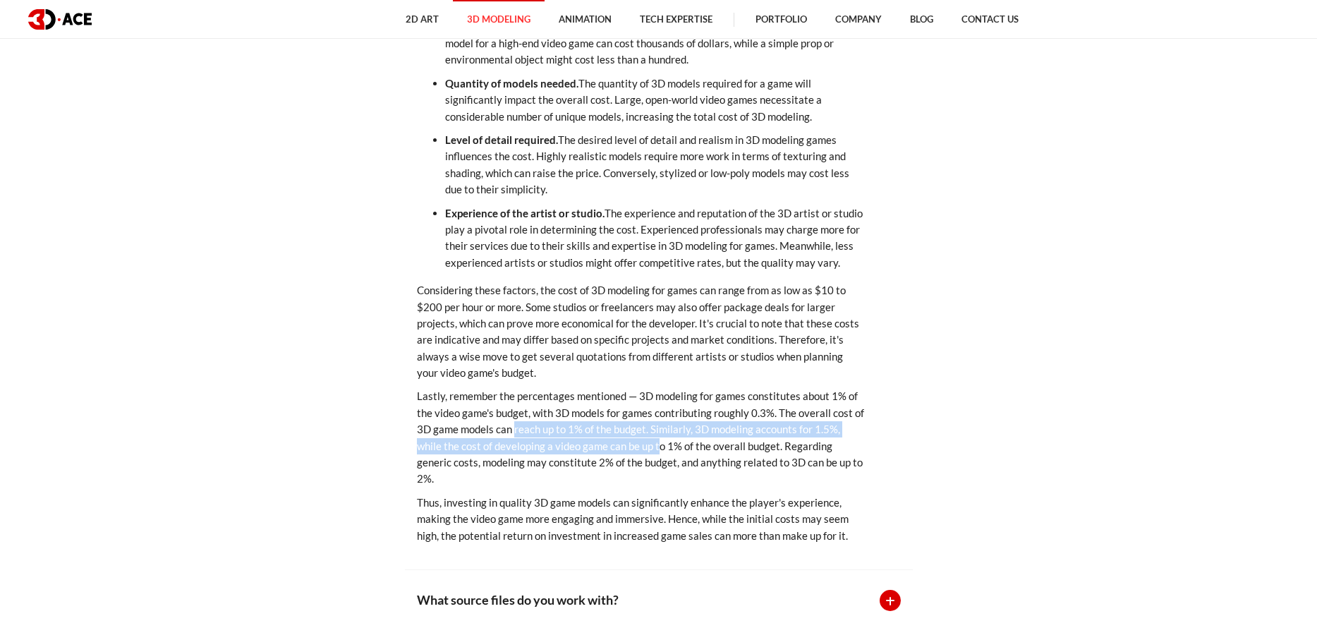
drag, startPoint x: 513, startPoint y: 431, endPoint x: 658, endPoint y: 451, distance: 146.7
click at [658, 451] on p "Lastly, remember the percentages mentioned — 3D modeling for games constitutes …" at bounding box center [641, 437] width 449 height 99
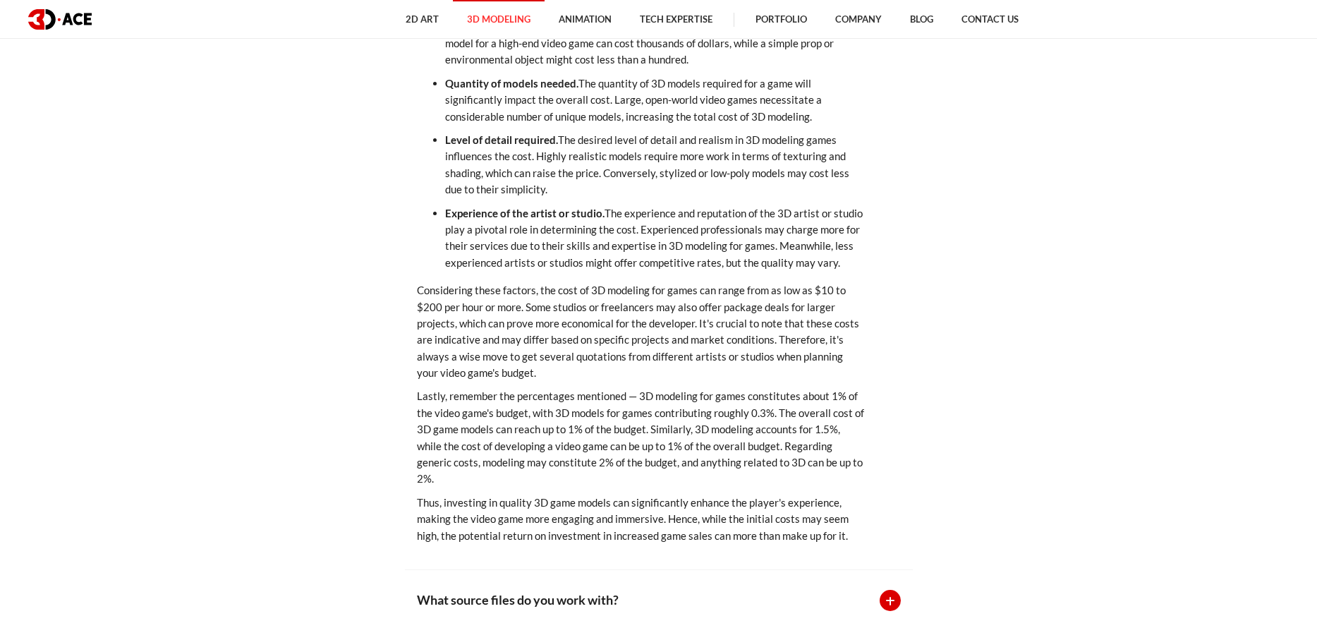
click at [615, 475] on p "Lastly, remember the percentages mentioned — 3D modeling for games constitutes …" at bounding box center [641, 437] width 449 height 99
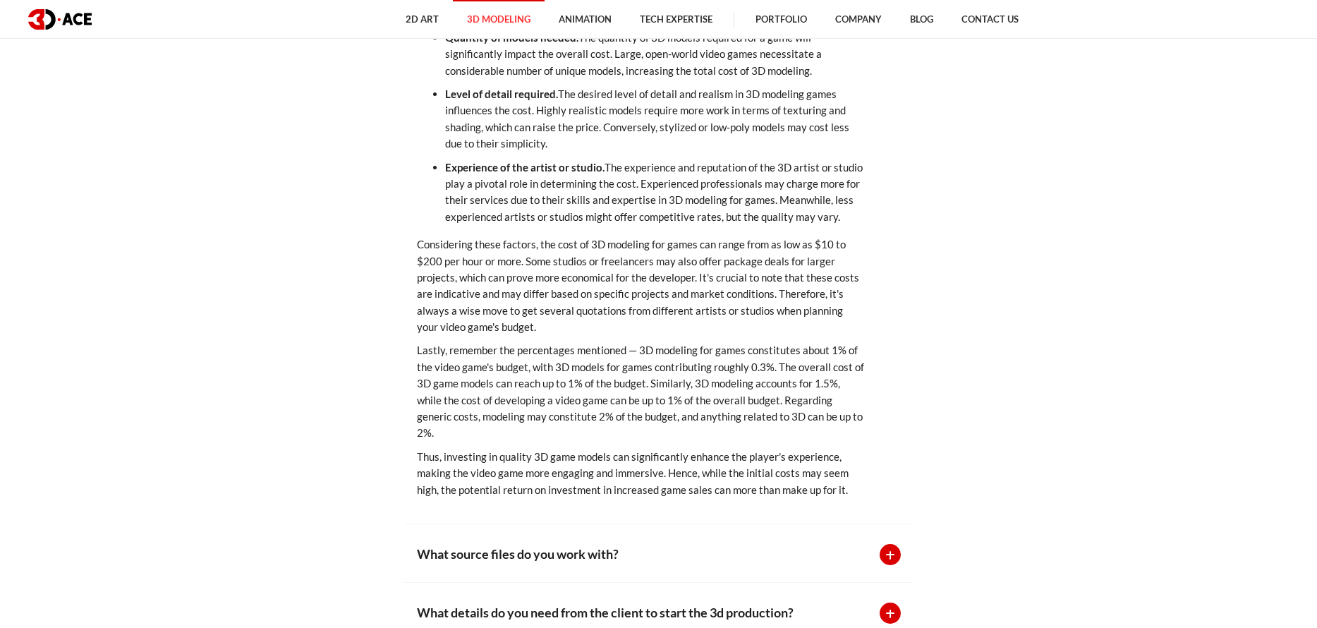
scroll to position [3738, 0]
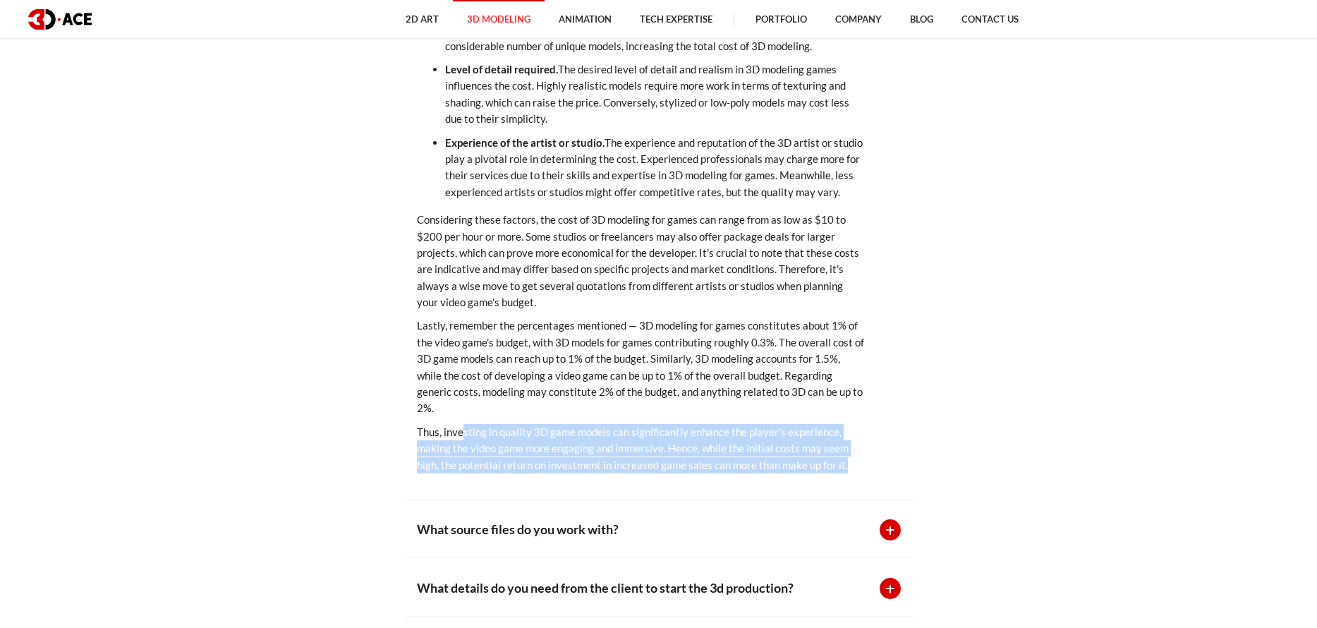
drag, startPoint x: 464, startPoint y: 430, endPoint x: 876, endPoint y: 461, distance: 413.1
click at [876, 461] on div "How much does 3d modeling for games cost? Estimating the cost of 3D modeling fo…" at bounding box center [659, 135] width 508 height 727
click at [501, 494] on div "How much does 3d modeling for games cost? Estimating the cost of 3D modeling fo…" at bounding box center [659, 135] width 508 height 727
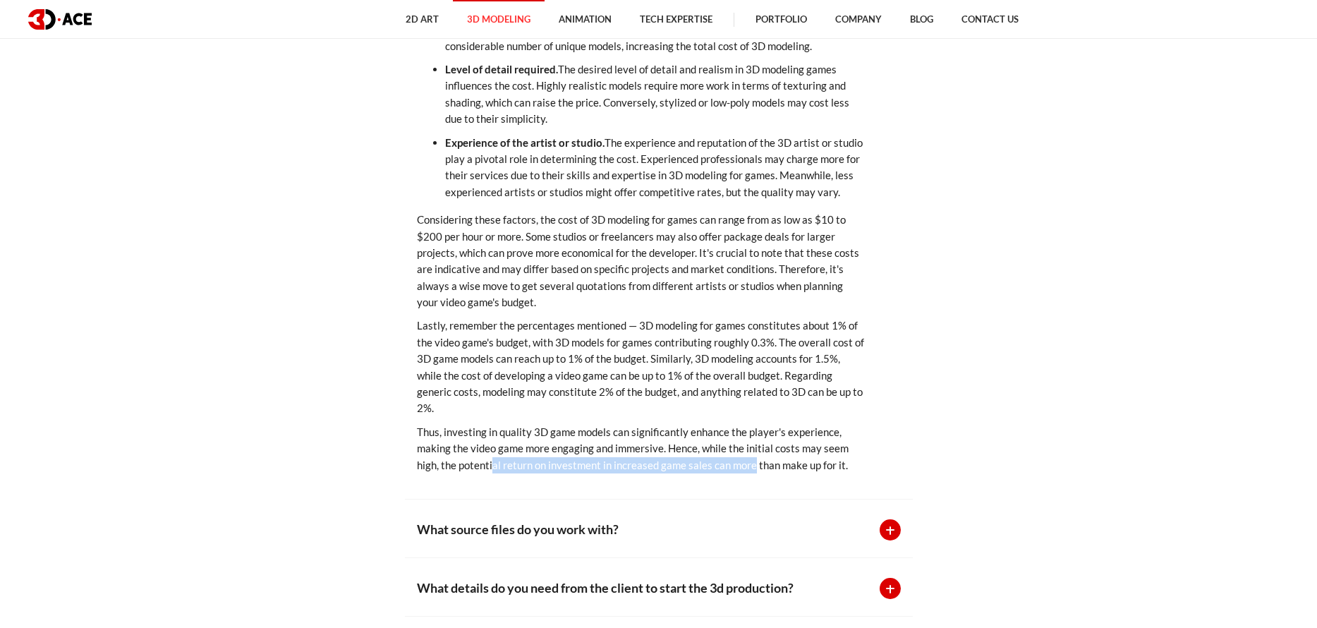
drag, startPoint x: 591, startPoint y: 466, endPoint x: 751, endPoint y: 467, distance: 160.1
click at [751, 467] on p "Thus, investing in quality 3D game models can significantly enhance the player'…" at bounding box center [641, 448] width 449 height 49
click at [638, 475] on div "How much does 3d modeling for games cost? Estimating the cost of 3D modeling fo…" at bounding box center [659, 135] width 508 height 727
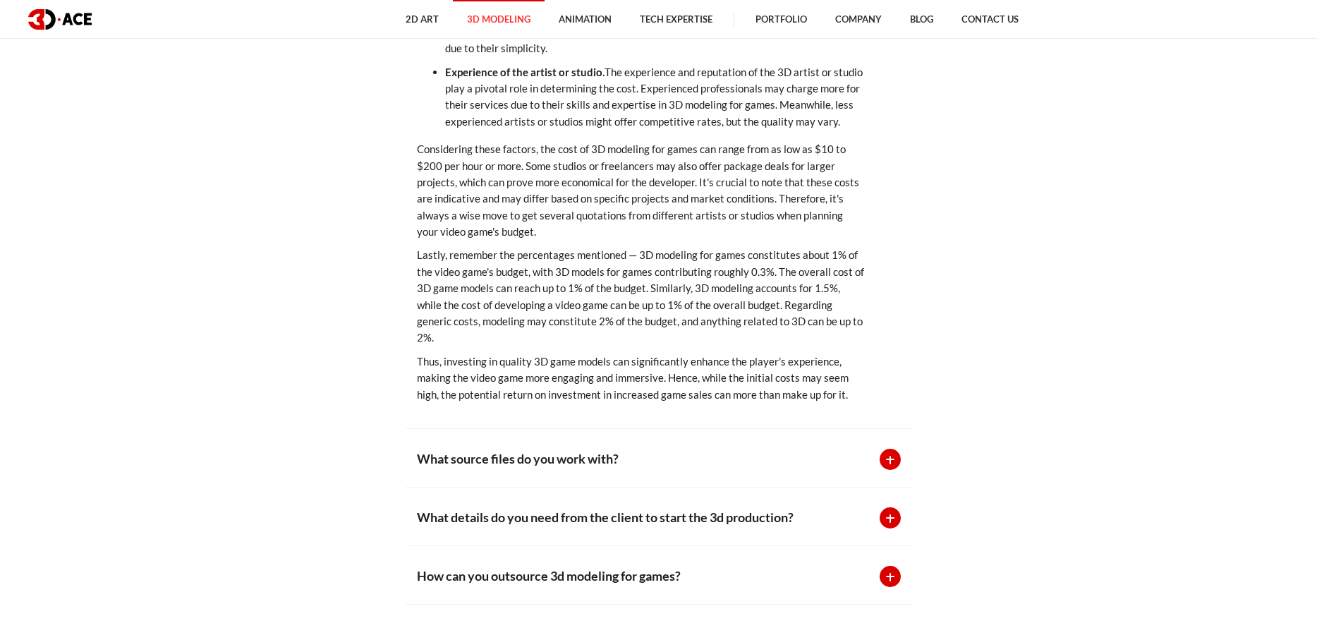
scroll to position [3879, 0]
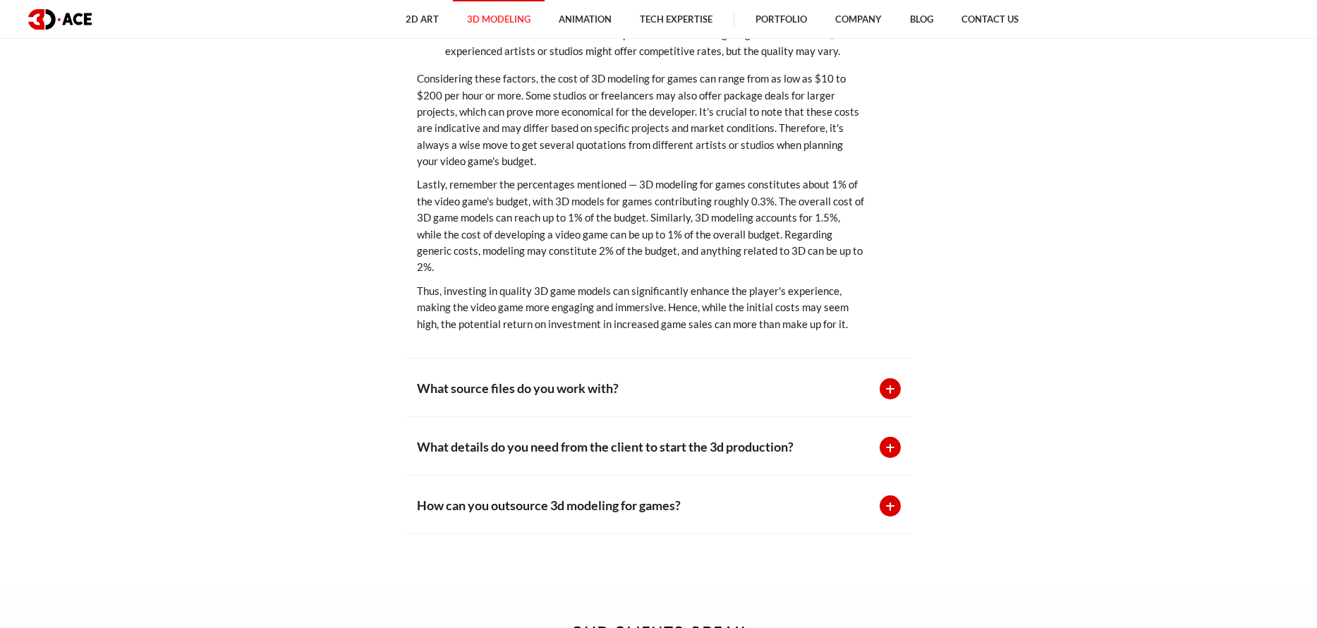
click at [774, 391] on p "What source files do you work with?" at bounding box center [641, 388] width 449 height 20
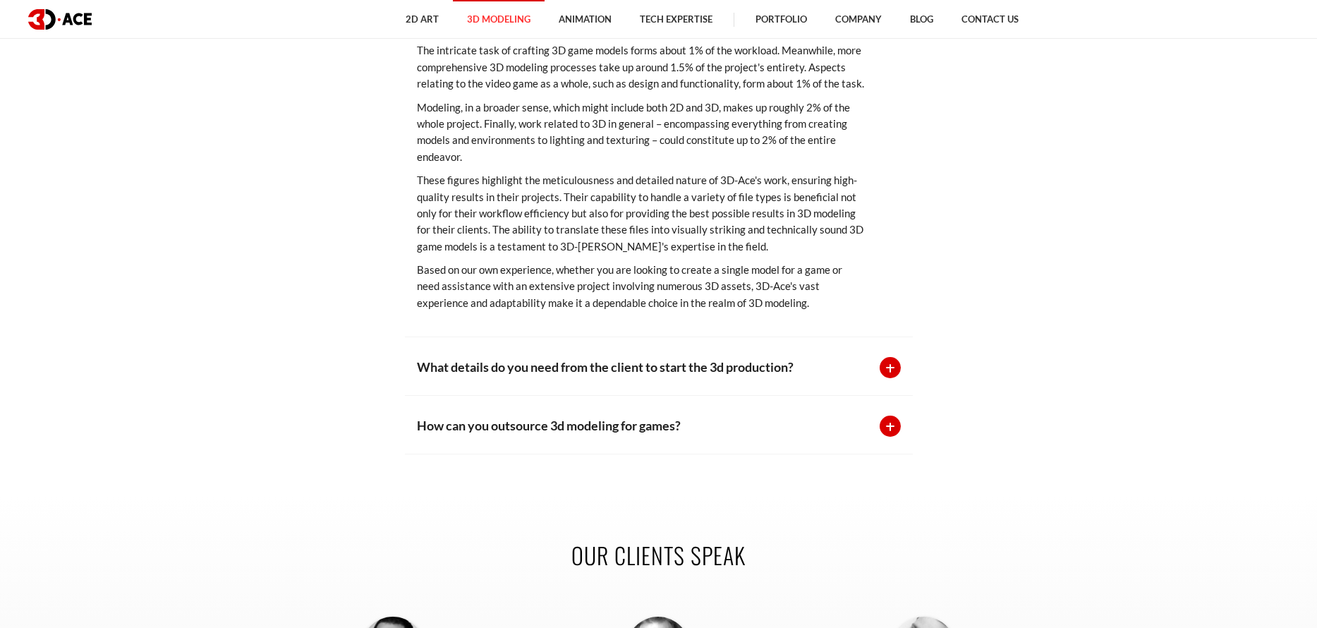
scroll to position [4091, 0]
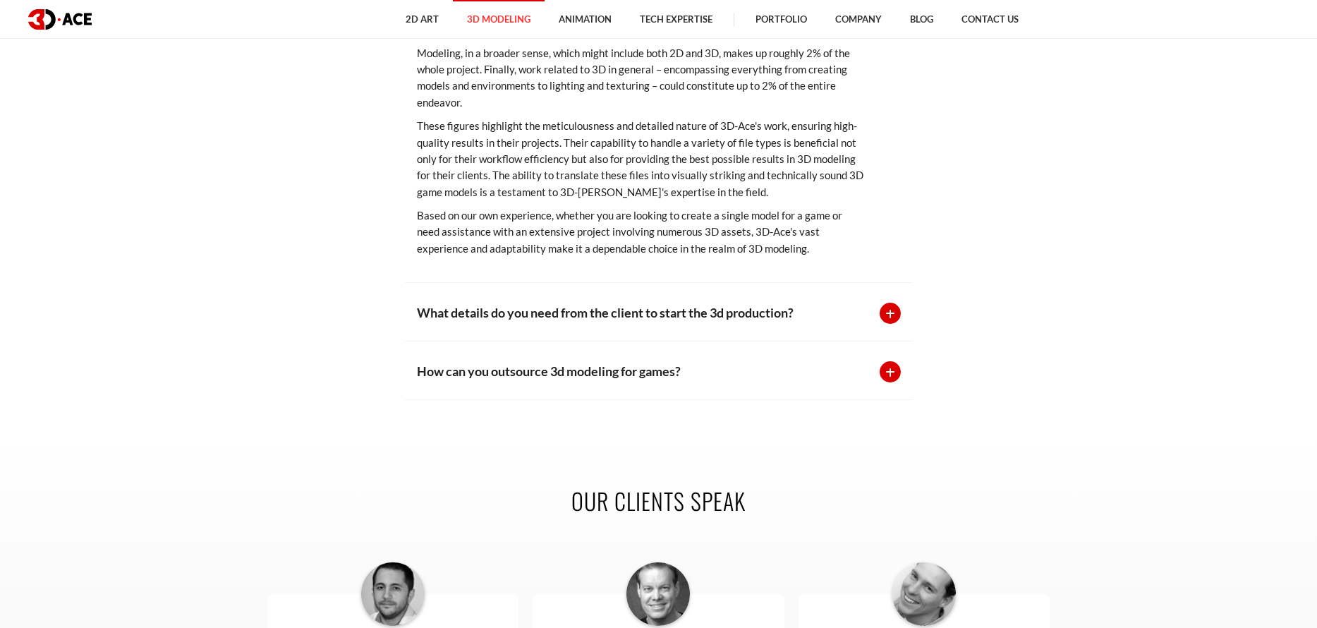
click at [718, 317] on p "What details do you need from the client to start the 3d production?" at bounding box center [641, 313] width 449 height 20
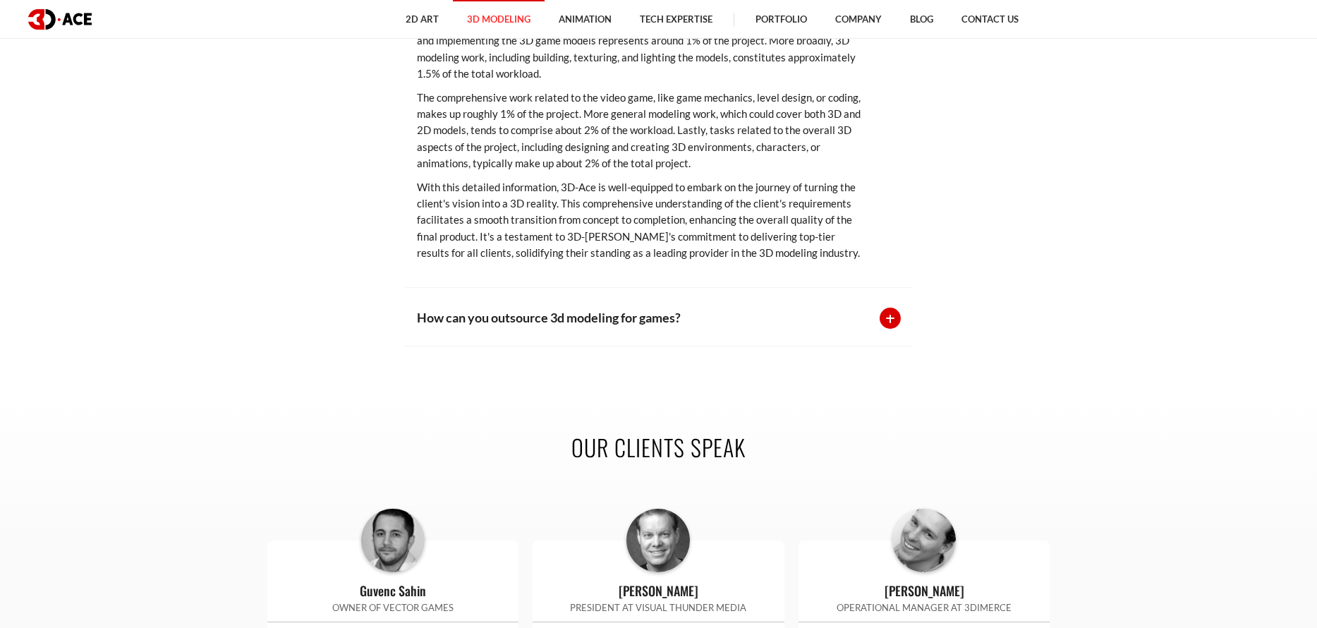
click at [696, 324] on p "How can you outsource 3d modeling for games?" at bounding box center [641, 318] width 449 height 20
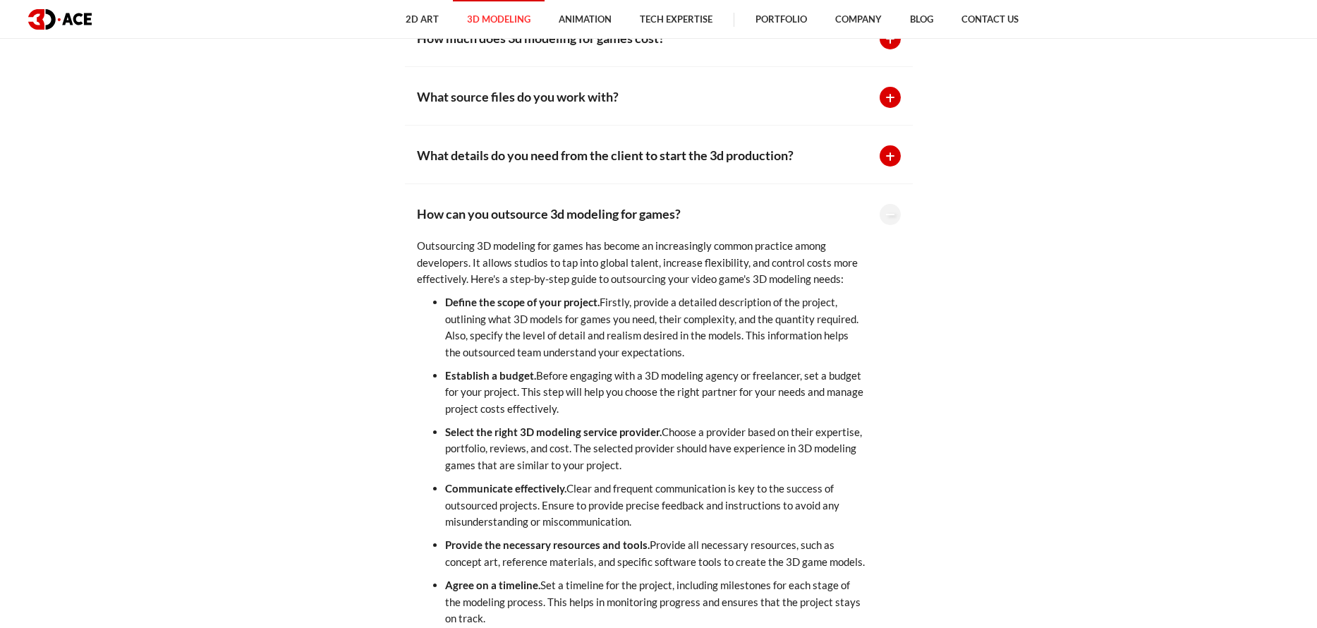
scroll to position [3527, 0]
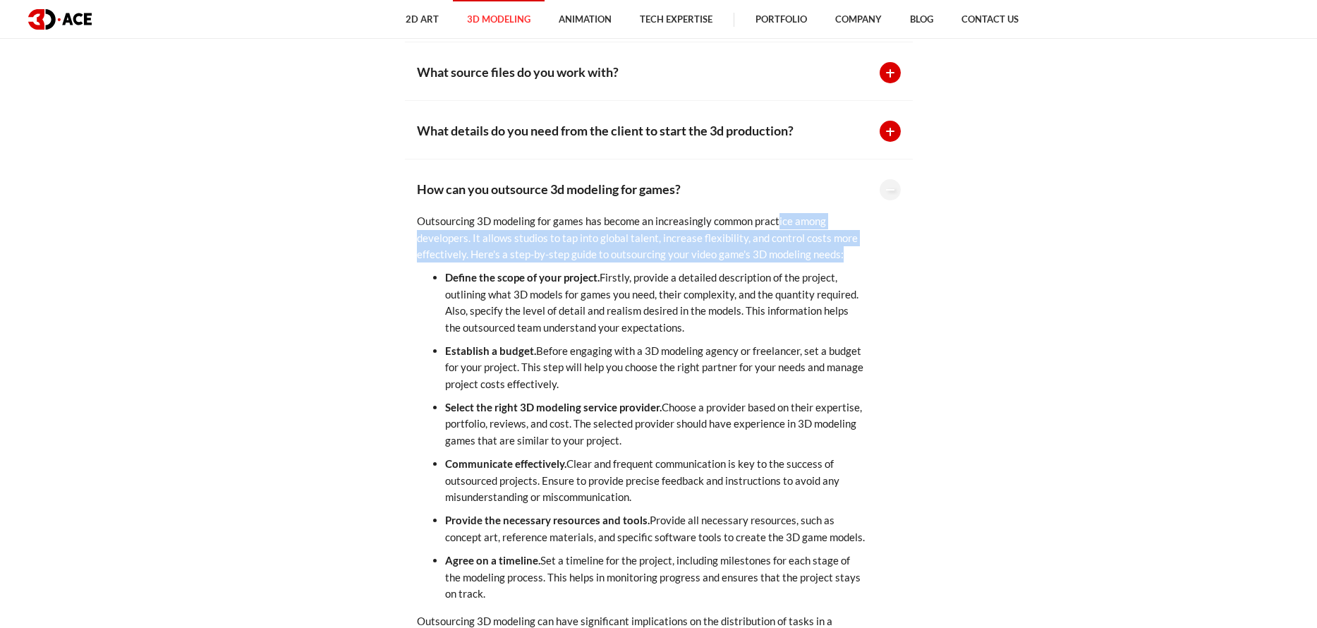
drag, startPoint x: 780, startPoint y: 227, endPoint x: 892, endPoint y: 250, distance: 113.7
click at [892, 250] on div "How can you outsource 3d modeling for games? Outsourcing 3D modeling for games …" at bounding box center [659, 549] width 508 height 781
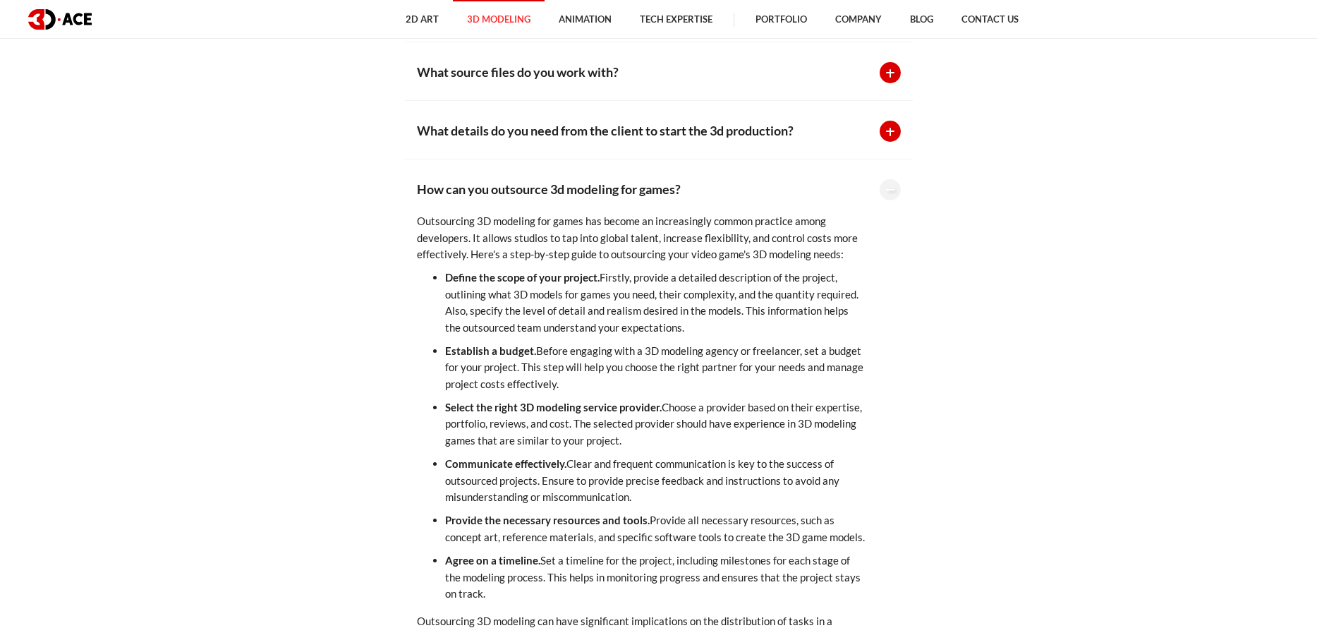
click at [886, 312] on div "How can you outsource 3d modeling for games? Outsourcing 3D modeling for games …" at bounding box center [659, 549] width 508 height 781
drag, startPoint x: 619, startPoint y: 293, endPoint x: 894, endPoint y: 301, distance: 275.2
click at [894, 301] on div "How can you outsource 3d modeling for games? Outsourcing 3D modeling for games …" at bounding box center [659, 549] width 508 height 781
click at [914, 342] on div "How much does 3d modeling for games cost? Estimating the cost of 3D modeling fo…" at bounding box center [659, 462] width 804 height 957
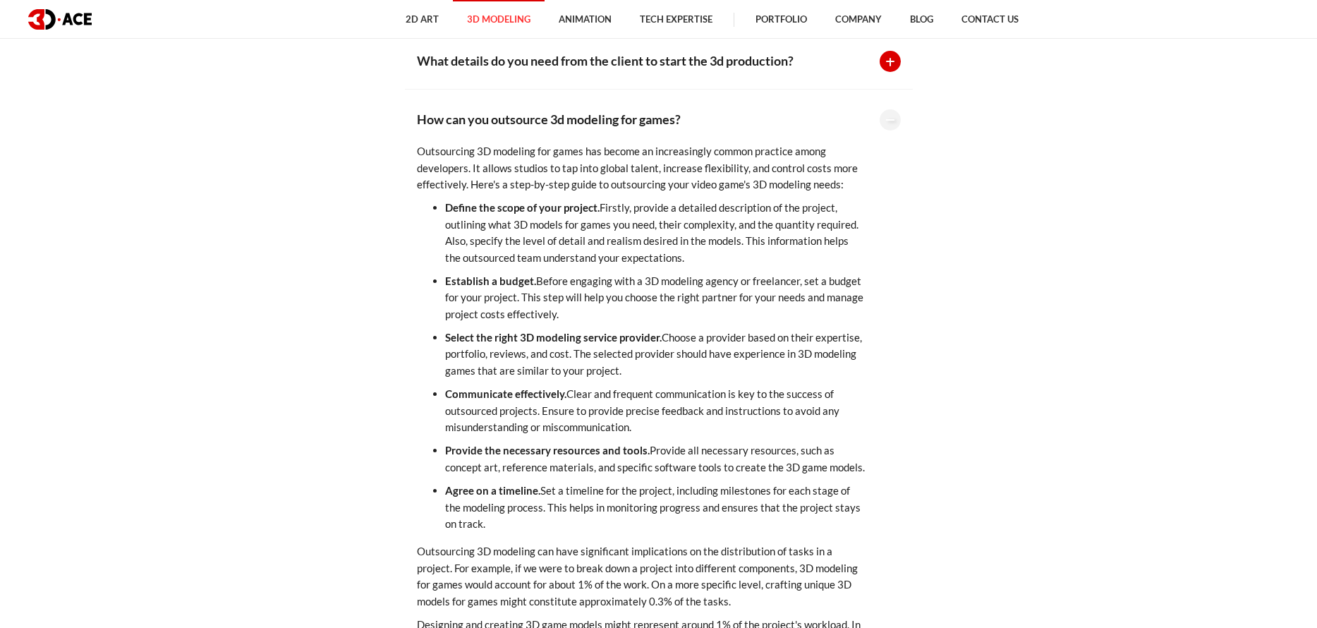
scroll to position [3597, 0]
click at [944, 398] on div "How much does 3d modeling for games cost? Estimating the cost of 3D modeling fo…" at bounding box center [659, 391] width 804 height 957
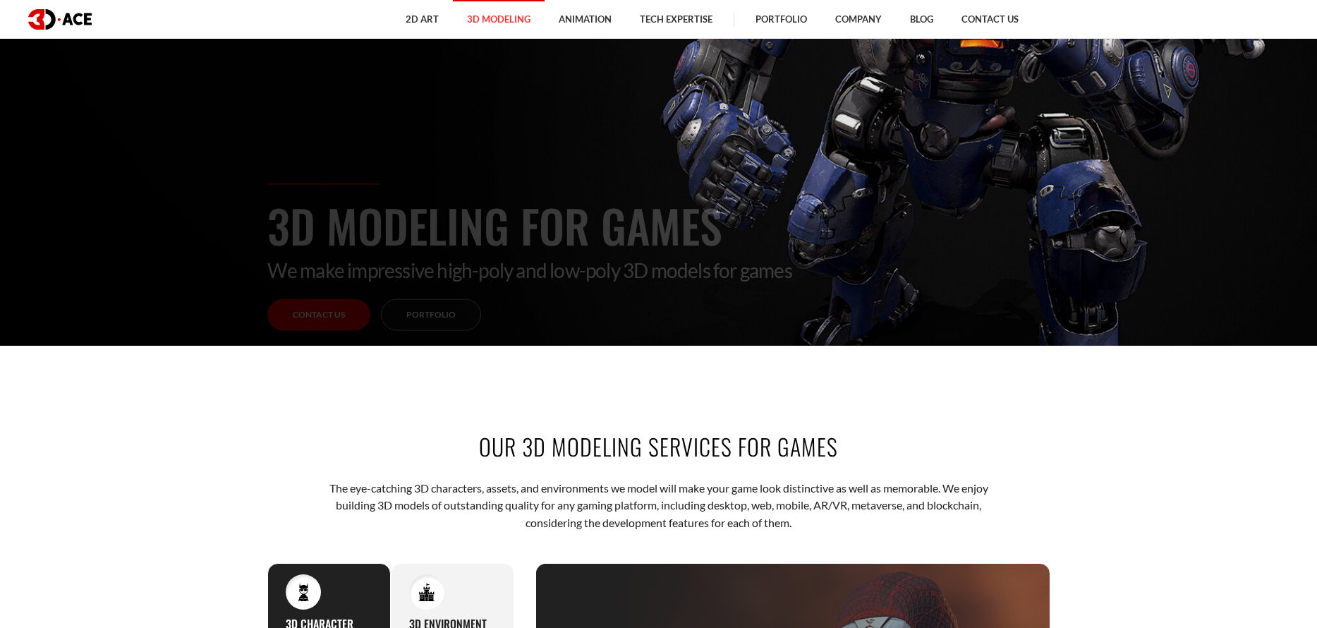
scroll to position [0, 0]
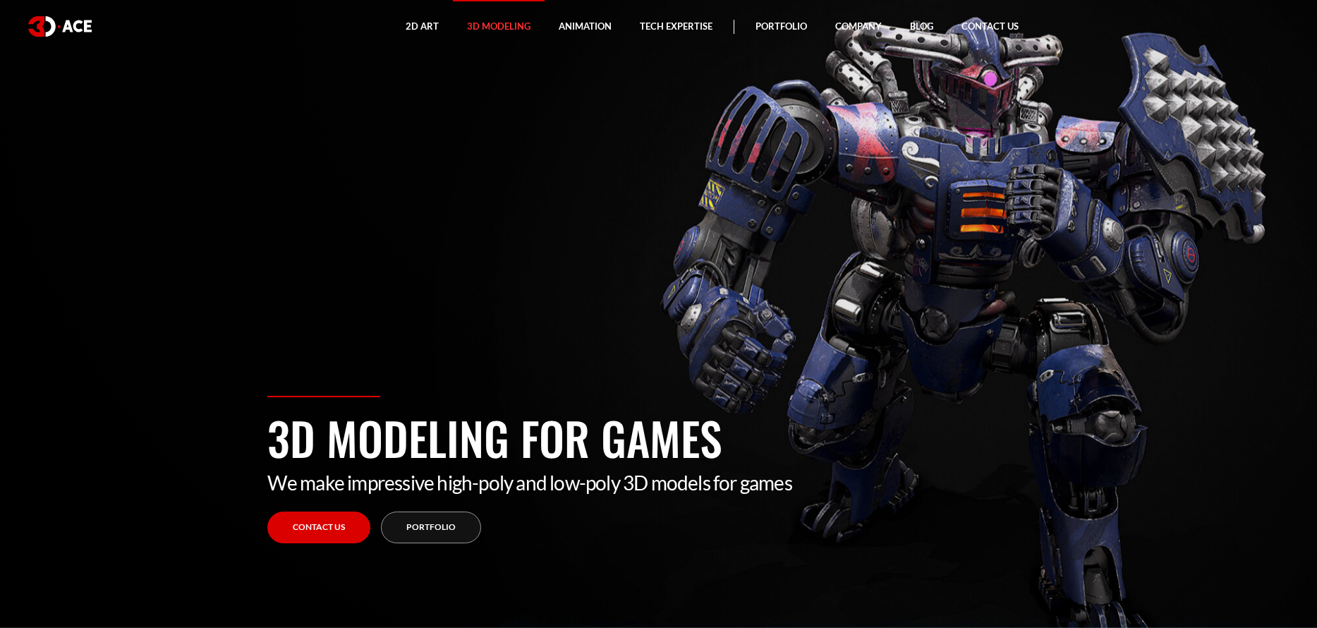
drag, startPoint x: 1104, startPoint y: 348, endPoint x: 1066, endPoint y: 320, distance: 47.3
click at [1104, 348] on section "3D Modeling for Games We make impressive high-poly and low-poly 3D models for g…" at bounding box center [658, 314] width 1317 height 628
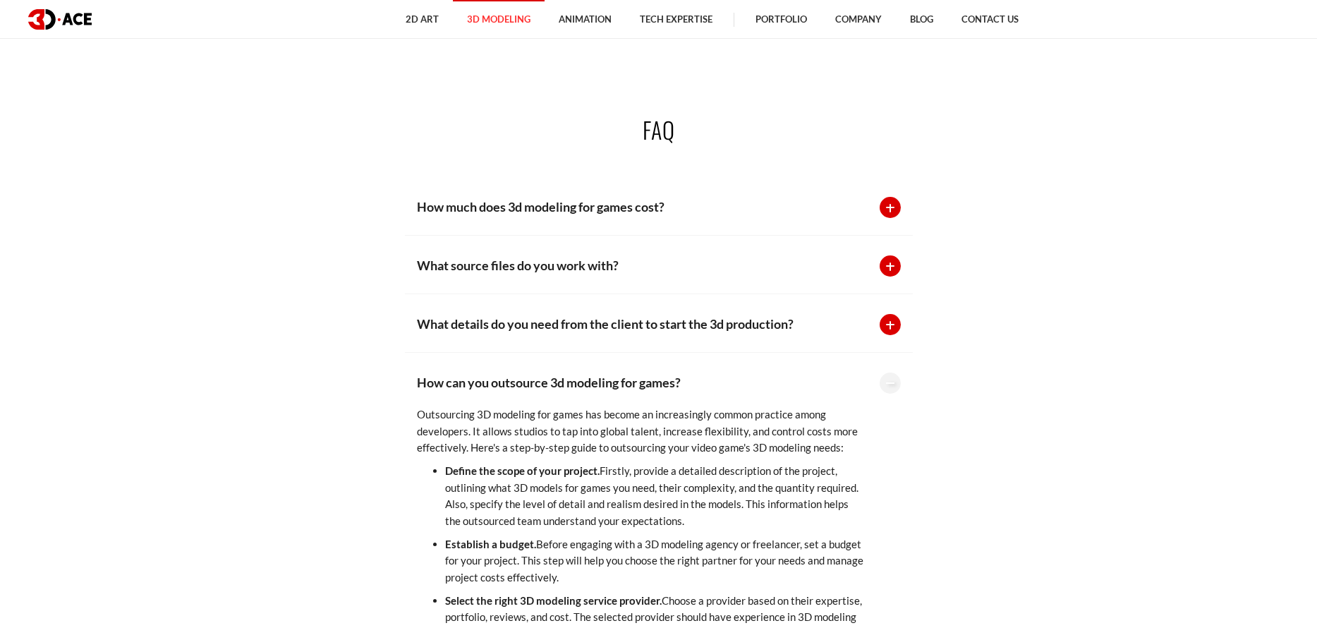
scroll to position [3597, 0]
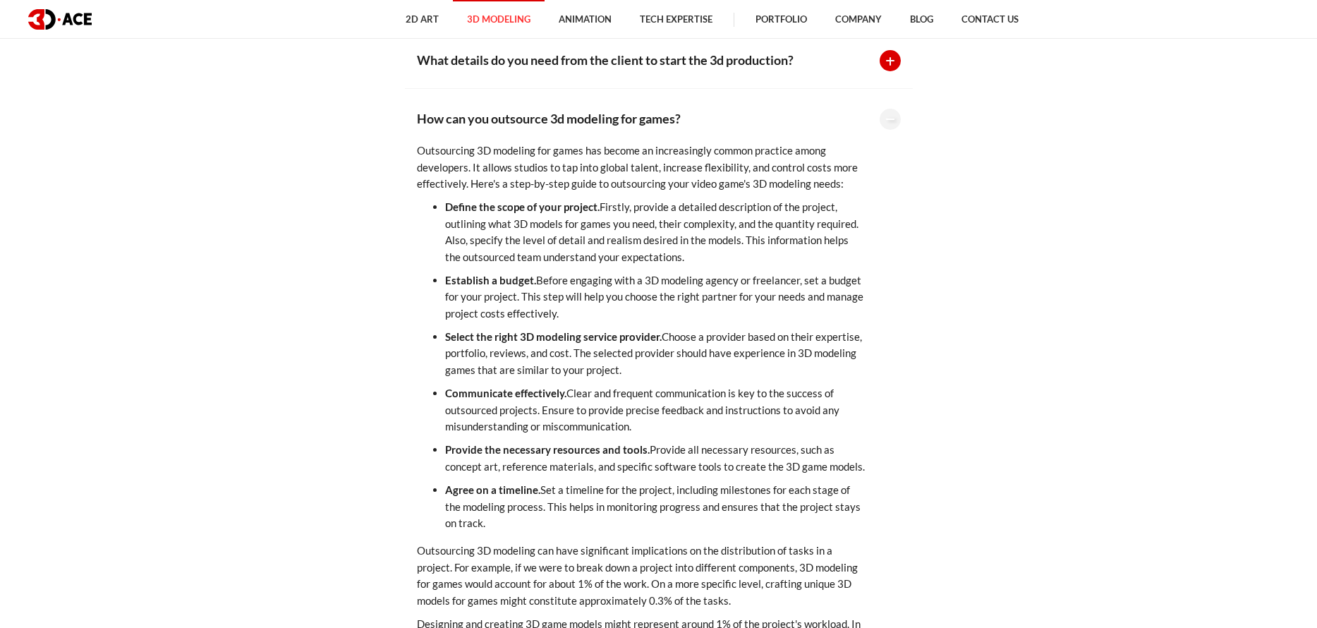
click at [705, 120] on p "How can you outsource 3d modeling for games?" at bounding box center [641, 119] width 449 height 20
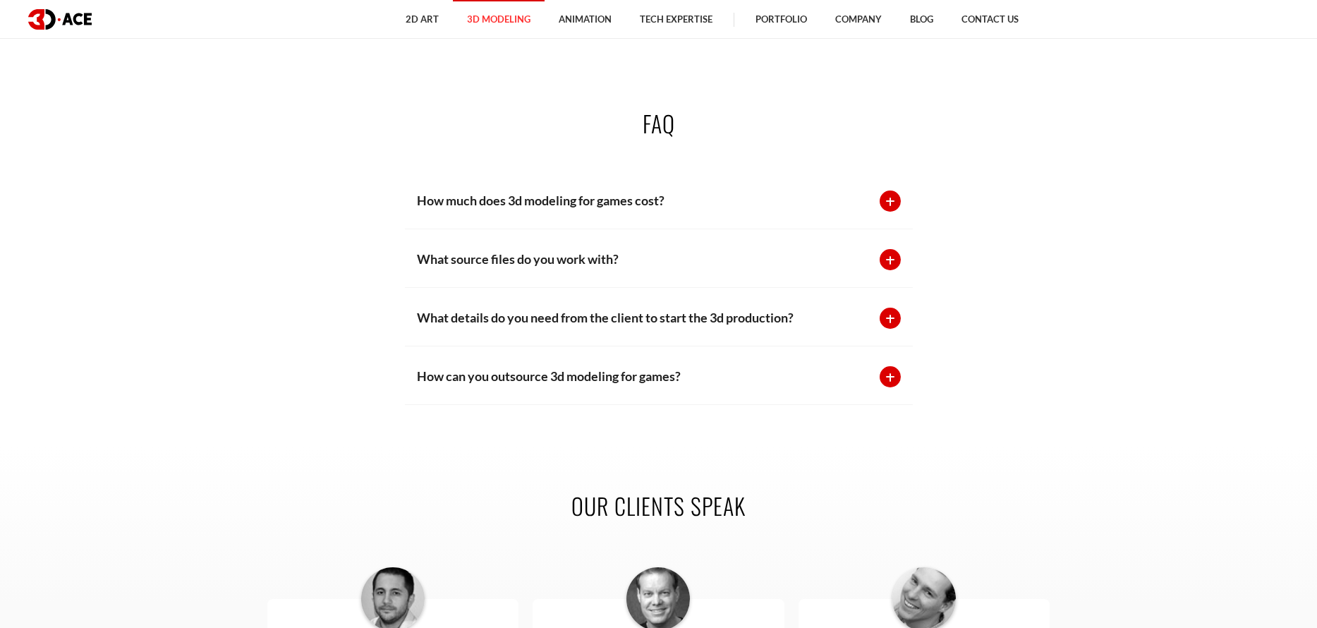
scroll to position [3315, 0]
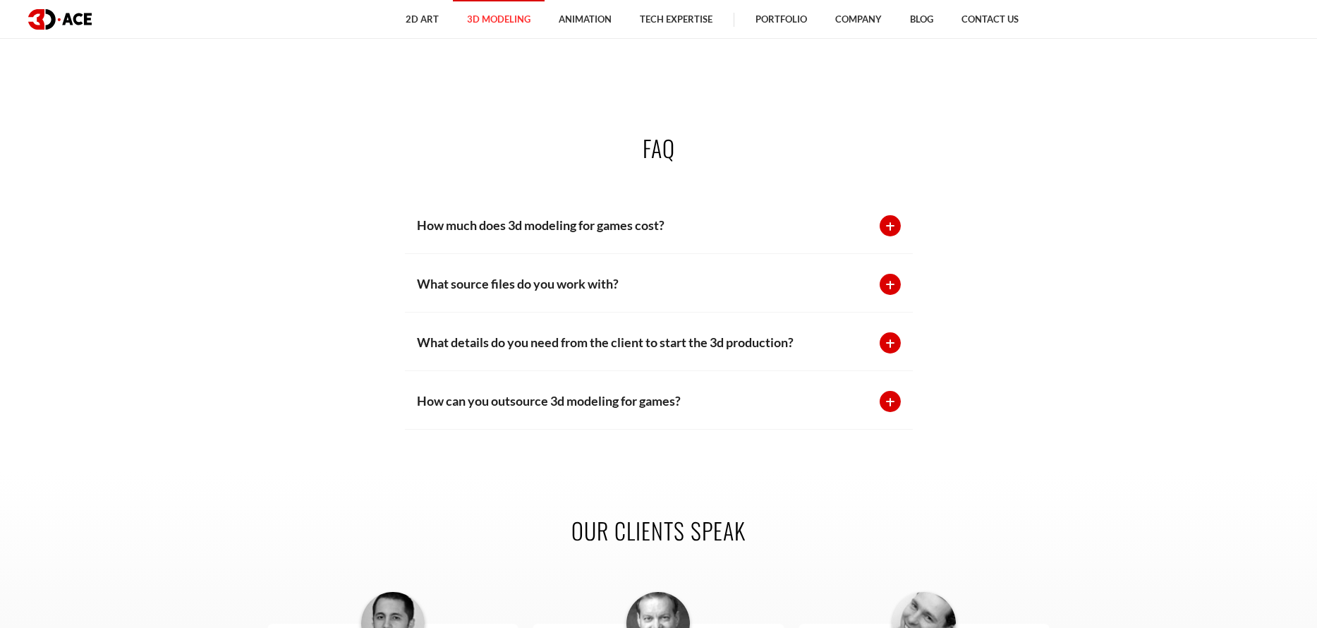
drag, startPoint x: 372, startPoint y: 126, endPoint x: 1243, endPoint y: 480, distance: 940.3
click at [901, 308] on div "What source files do you work with? As a highly experienced company in the fiel…" at bounding box center [659, 283] width 508 height 59
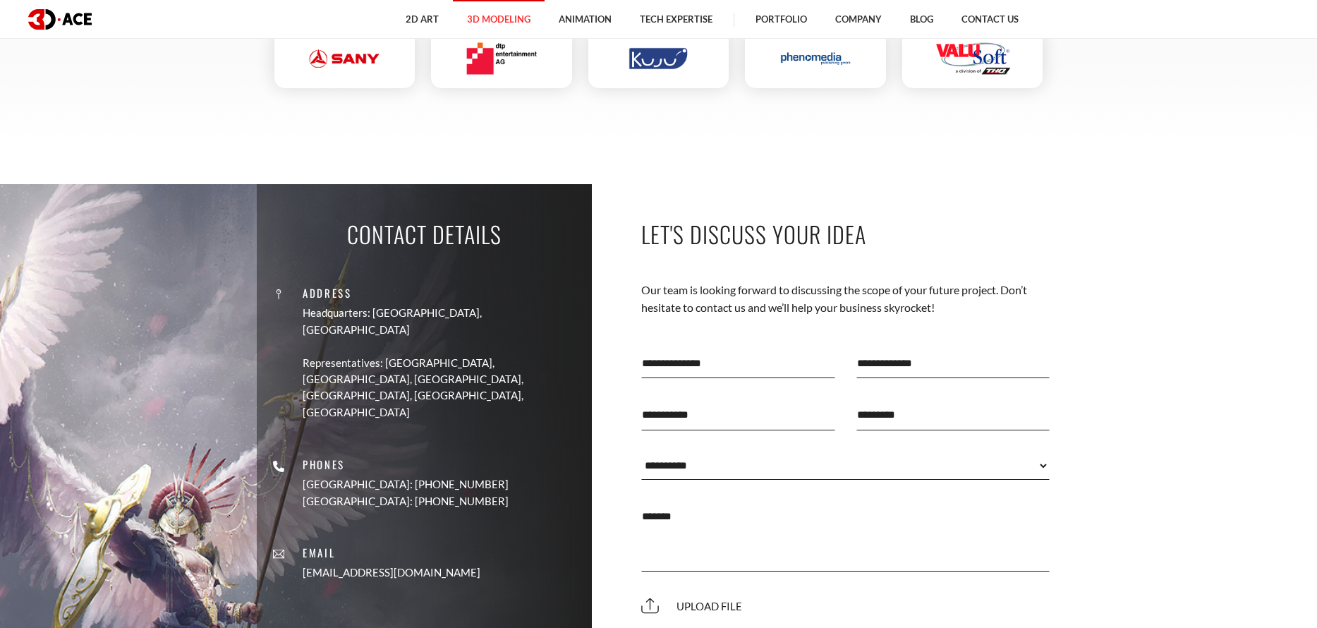
scroll to position [4585, 0]
